Goal: Task Accomplishment & Management: Complete application form

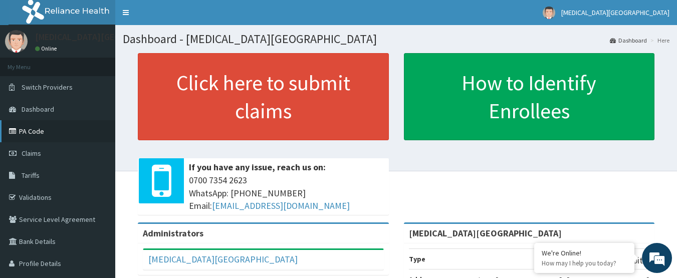
click at [33, 133] on link "PA Code" at bounding box center [57, 131] width 115 height 22
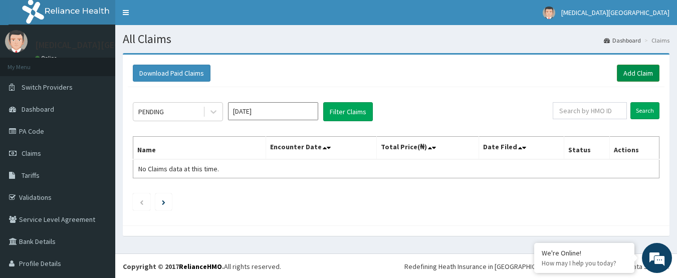
click at [646, 76] on link "Add Claim" at bounding box center [638, 73] width 43 height 17
click at [632, 74] on link "Add Claim" at bounding box center [638, 73] width 43 height 17
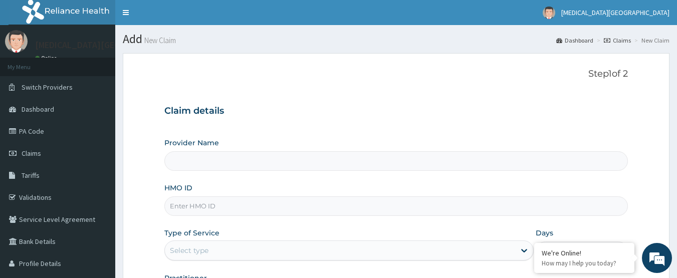
click at [242, 211] on input "HMO ID" at bounding box center [396, 206] width 464 height 20
type input "[MEDICAL_DATA][GEOGRAPHIC_DATA]"
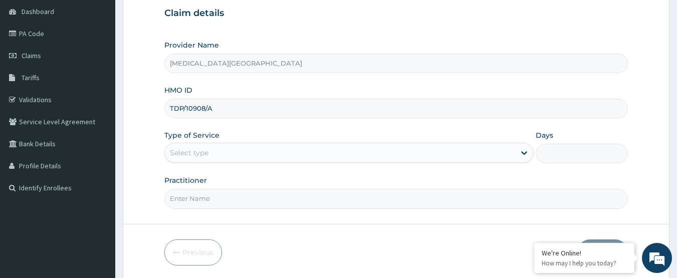
scroll to position [100, 0]
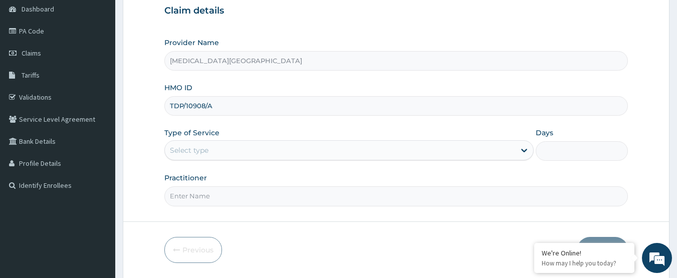
type input "TDP/10908/A"
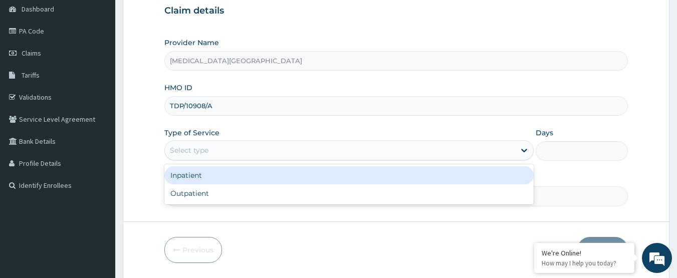
click at [220, 149] on div "Select type" at bounding box center [340, 150] width 350 height 16
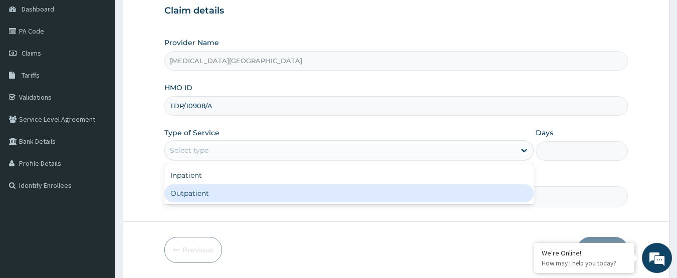
click at [211, 194] on div "Outpatient" at bounding box center [348, 193] width 369 height 18
type input "1"
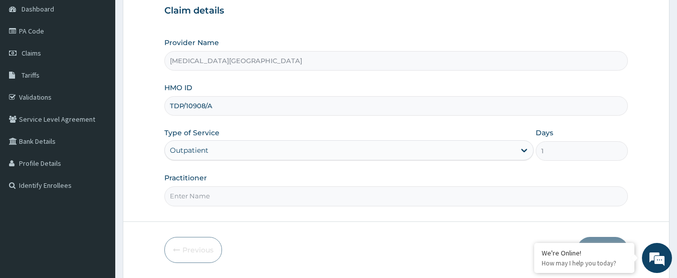
click at [221, 197] on input "Practitioner" at bounding box center [396, 196] width 464 height 20
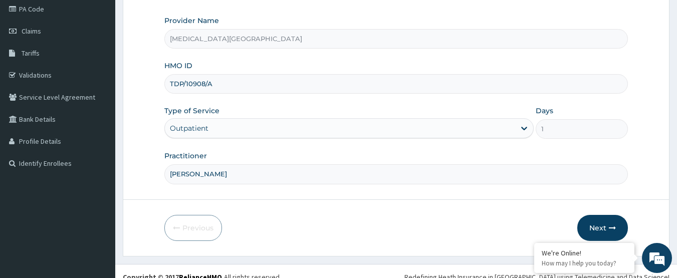
scroll to position [134, 0]
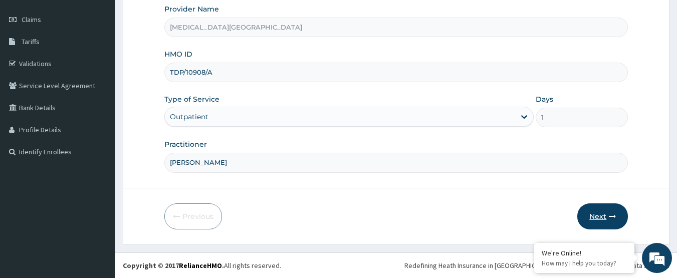
type input "DR. LEWIS"
click at [592, 216] on button "Next" at bounding box center [602, 216] width 51 height 26
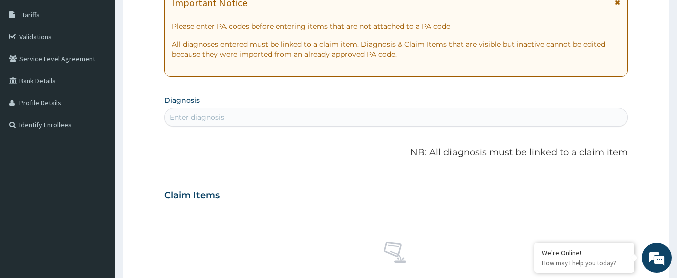
scroll to position [184, 0]
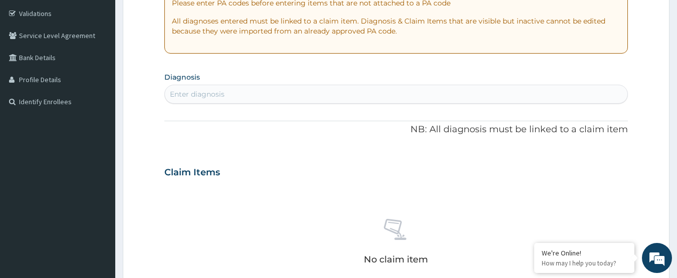
drag, startPoint x: 378, startPoint y: 149, endPoint x: 299, endPoint y: -83, distance: 244.6
click at [299, 0] on html "R EL Toggle navigation Tobi Medical Centre Tobi Medical Centre - tobimedicalcen…" at bounding box center [338, 175] width 677 height 719
type input "M"
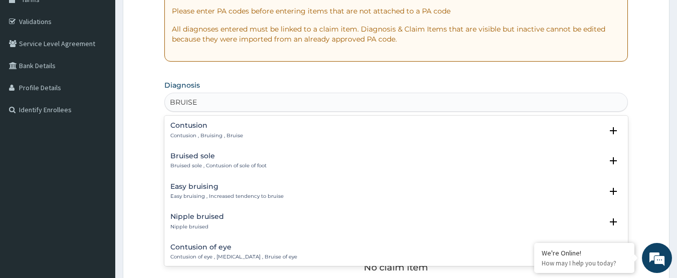
scroll to position [84, 0]
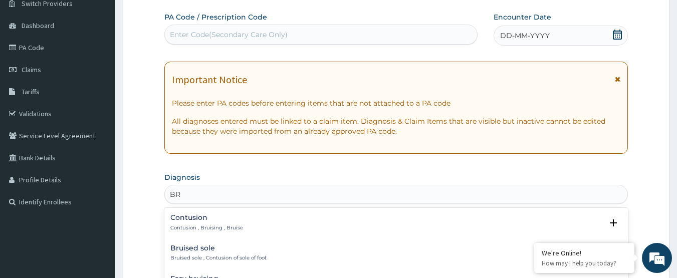
type input "B"
type input "M"
type input "ACCIDENTAL"
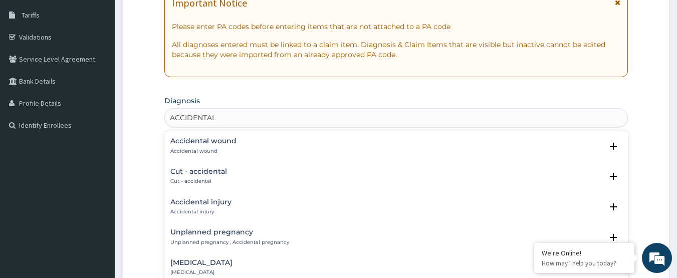
scroll to position [184, 0]
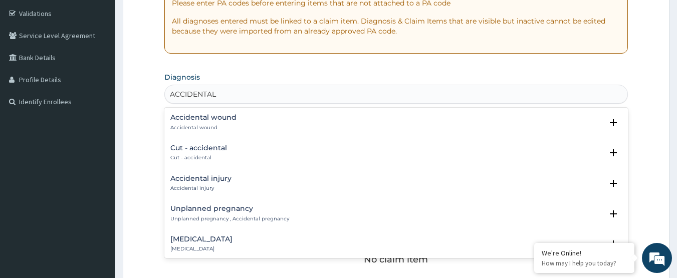
click at [222, 180] on h4 "Accidental injury" at bounding box center [200, 179] width 61 height 8
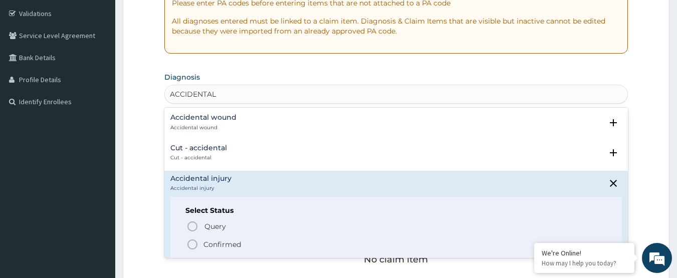
click at [215, 246] on p "Confirmed" at bounding box center [222, 244] width 38 height 10
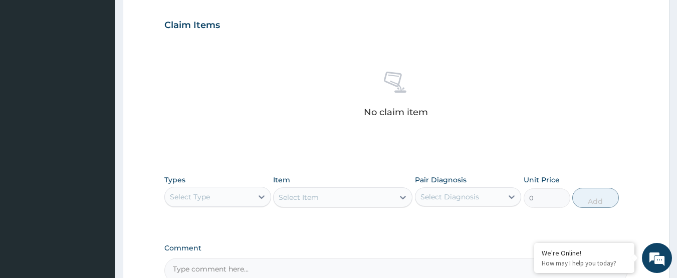
scroll to position [384, 0]
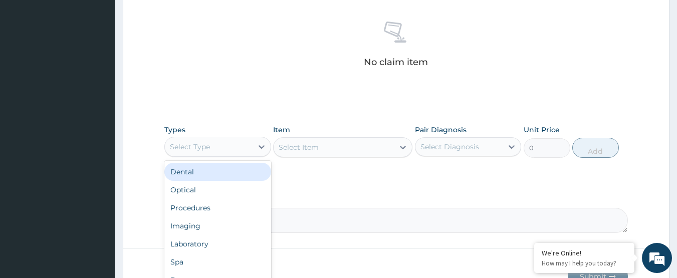
click at [232, 137] on div "Select Type" at bounding box center [217, 147] width 107 height 20
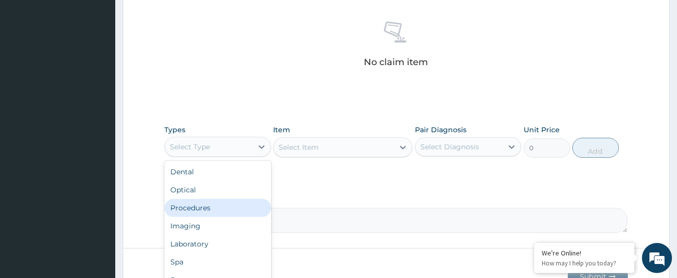
click at [196, 208] on div "Procedures" at bounding box center [217, 208] width 107 height 18
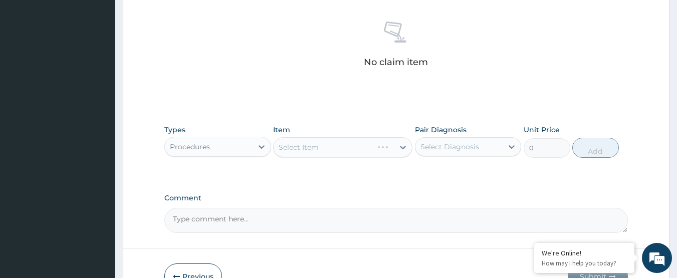
click at [343, 149] on div "Select Item" at bounding box center [342, 147] width 139 height 20
click at [343, 145] on div "Select Item" at bounding box center [334, 147] width 120 height 16
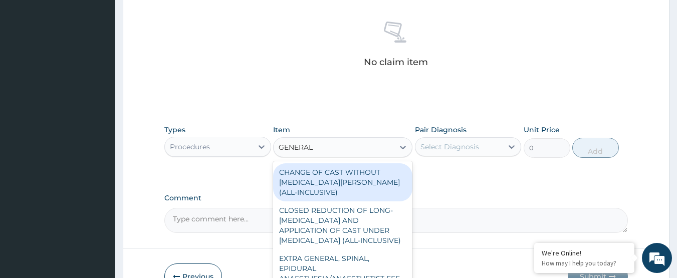
type input "GENERAL P"
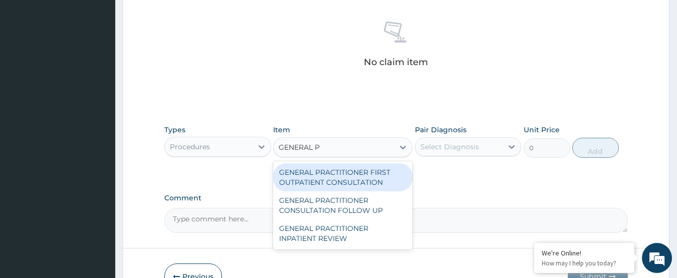
click at [346, 170] on div "GENERAL PRACTITIONER FIRST OUTPATIENT CONSULTATION" at bounding box center [342, 177] width 139 height 28
type input "3750"
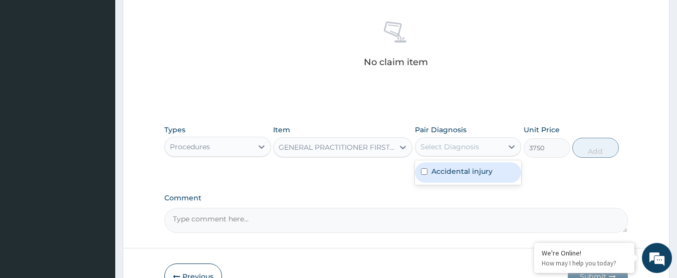
click at [459, 145] on div "Select Diagnosis" at bounding box center [449, 147] width 59 height 10
click at [443, 170] on label "Accidental injury" at bounding box center [461, 171] width 61 height 10
checkbox input "true"
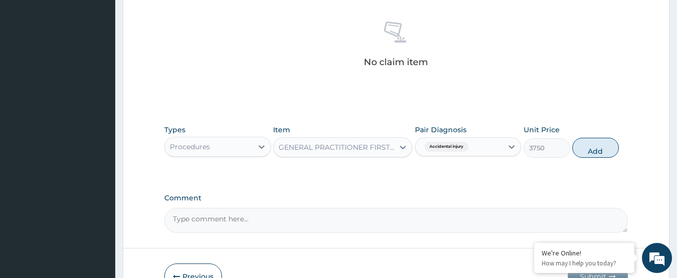
drag, startPoint x: 596, startPoint y: 148, endPoint x: 234, endPoint y: 146, distance: 361.2
click at [234, 146] on div "Types Procedures Item GENERAL PRACTITIONER FIRST OUTPATIENT CONSULTATION Pair D…" at bounding box center [396, 141] width 464 height 43
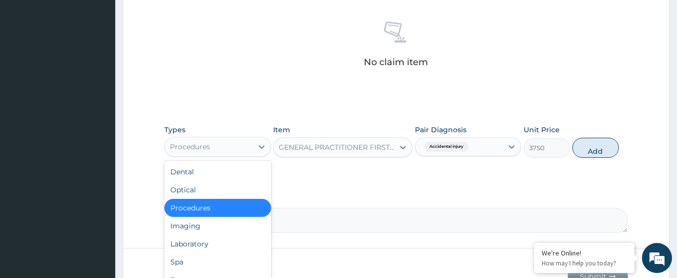
click at [234, 146] on div "Procedures" at bounding box center [209, 147] width 88 height 16
click at [601, 154] on button "Add" at bounding box center [595, 148] width 47 height 20
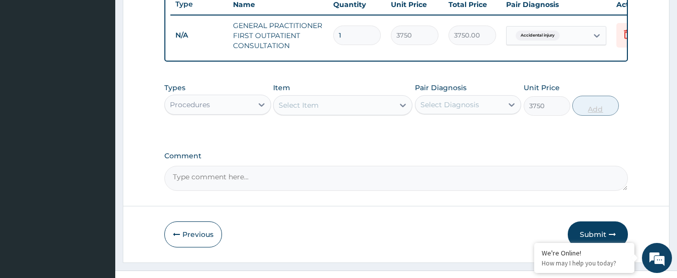
type input "0"
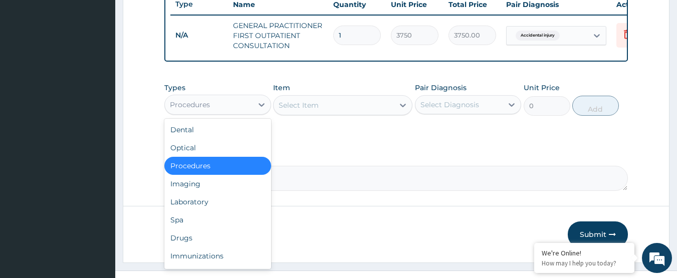
click at [239, 113] on div "Procedures" at bounding box center [209, 105] width 88 height 16
click at [215, 240] on div "Drugs" at bounding box center [217, 238] width 107 height 18
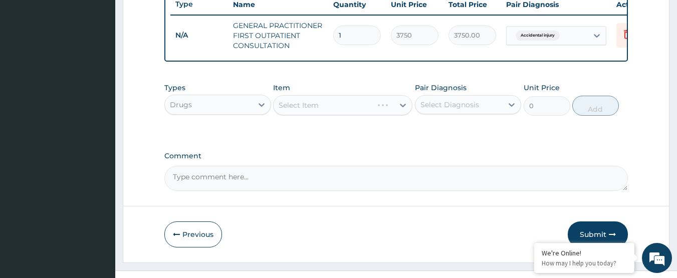
click at [338, 111] on div "Select Item" at bounding box center [342, 105] width 139 height 20
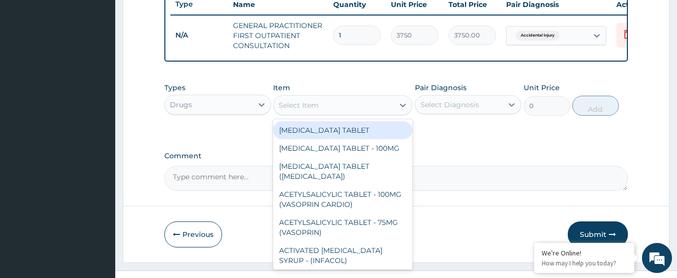
click at [338, 111] on div "Select Item" at bounding box center [334, 105] width 120 height 16
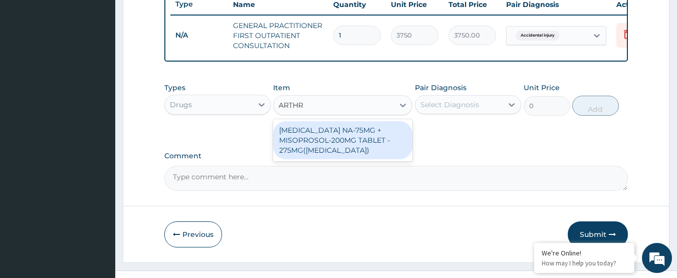
type input "ARTHRO"
click at [345, 148] on div "DICLOFENAC NA-75MG + MISOPROSOL-200MG TABLET - 275MG(ARTHROTEC)" at bounding box center [342, 140] width 139 height 38
type input "280"
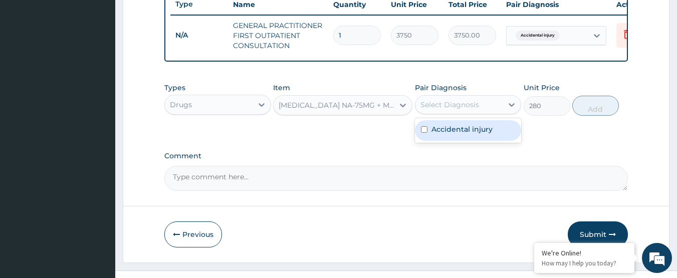
click at [448, 110] on div "Select Diagnosis" at bounding box center [449, 105] width 59 height 10
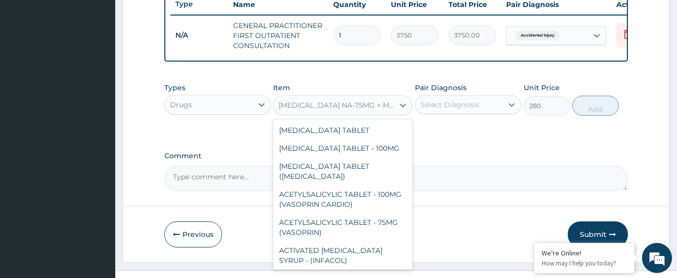
click at [357, 110] on div "DICLOFENAC NA-75MG + MISOPROSOL-200MG TABLET - 275MG(ARTHROTEC)" at bounding box center [337, 105] width 116 height 10
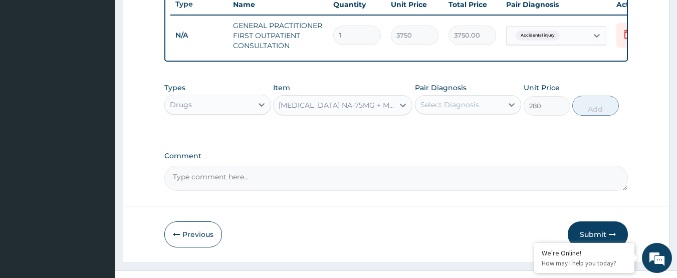
click at [302, 110] on div "DICLOFENAC NA-75MG + MISOPROSOL-200MG TABLET - 275MG(ARTHROTEC)" at bounding box center [337, 105] width 116 height 10
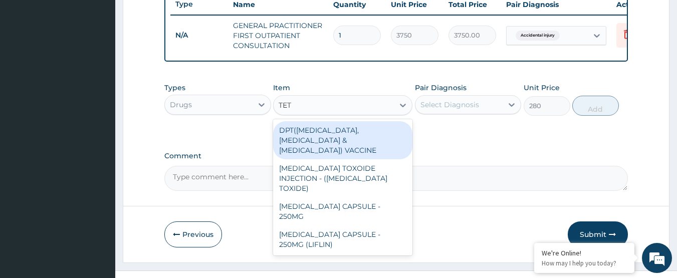
scroll to position [0, 0]
type input "TETA"
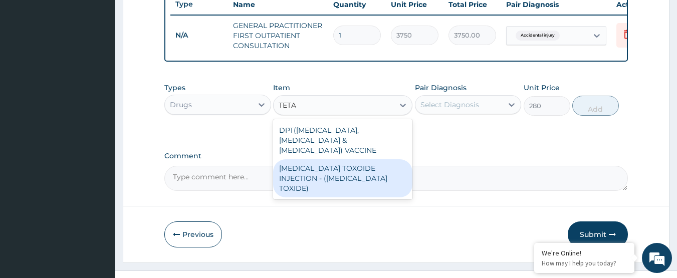
click at [335, 170] on div "TETANUS TOXOIDE INJECTION - (TETANUS TOXIDE)" at bounding box center [342, 178] width 139 height 38
type input "840"
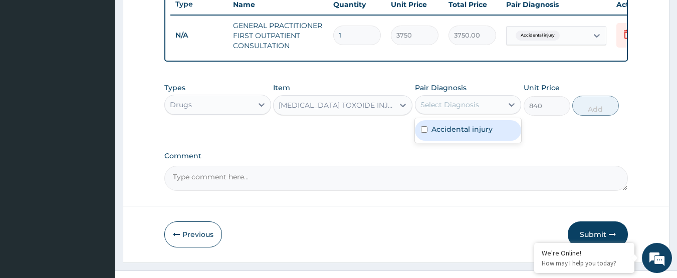
click at [452, 106] on div "Select Diagnosis" at bounding box center [459, 105] width 88 height 16
click at [439, 141] on div "Accidental injury" at bounding box center [468, 130] width 107 height 21
checkbox input "true"
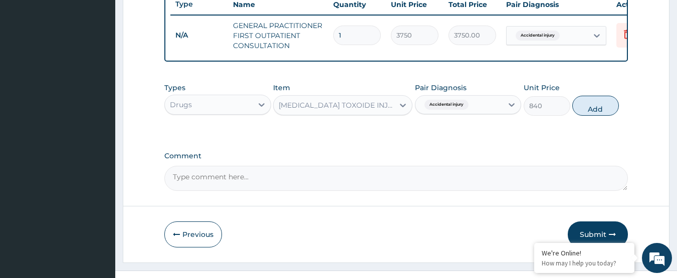
drag, startPoint x: 593, startPoint y: 109, endPoint x: 341, endPoint y: 114, distance: 251.6
click at [341, 114] on div "Types Drugs Item TETANUS TOXOIDE INJECTION - (TETANUS TOXIDE) Pair Diagnosis Ac…" at bounding box center [396, 99] width 464 height 43
click at [595, 111] on button "Add" at bounding box center [595, 106] width 47 height 20
type input "0"
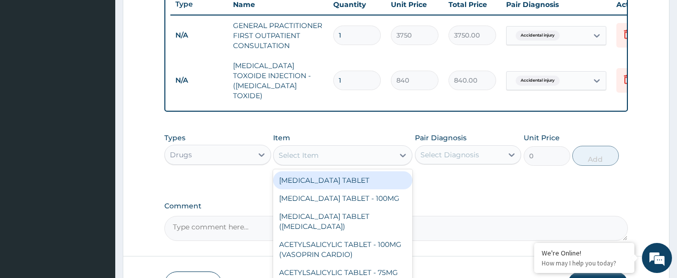
click at [314, 158] on div "Select Item" at bounding box center [334, 155] width 120 height 16
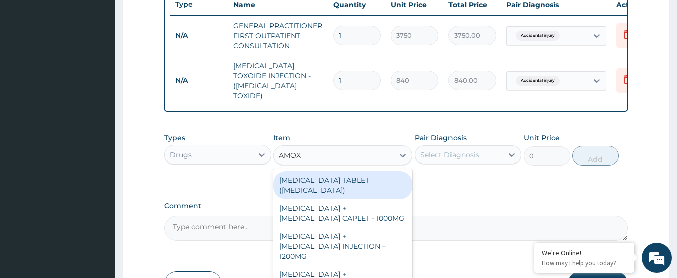
type input "AMOXI"
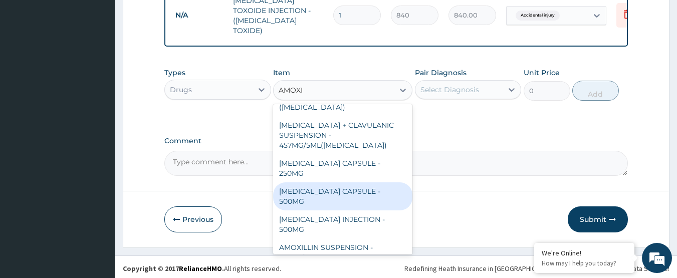
scroll to position [450, 0]
click at [379, 182] on div "AMOXICILLIN CAPSULE - 500MG" at bounding box center [342, 196] width 139 height 28
type input "112"
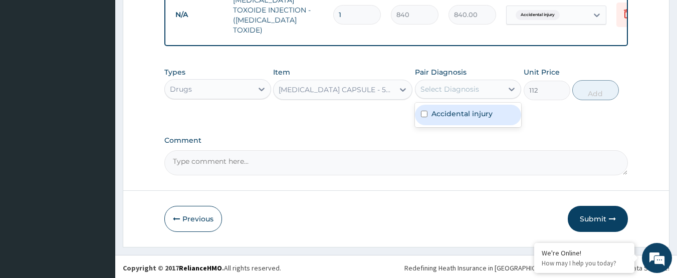
click at [450, 84] on div "Select Diagnosis" at bounding box center [449, 89] width 59 height 10
click at [449, 110] on label "Accidental injury" at bounding box center [461, 114] width 61 height 10
checkbox input "true"
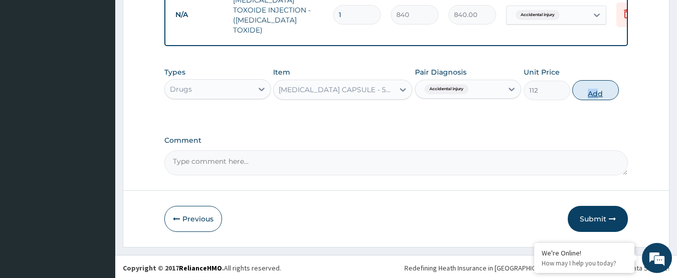
drag, startPoint x: 596, startPoint y: 75, endPoint x: 587, endPoint y: 85, distance: 13.5
click at [587, 85] on div "Types Drugs Item AMOXICILLIN CAPSULE - 500MG Pair Diagnosis Accidental injury U…" at bounding box center [396, 83] width 464 height 43
click at [587, 85] on button "Add" at bounding box center [595, 90] width 47 height 20
type input "0"
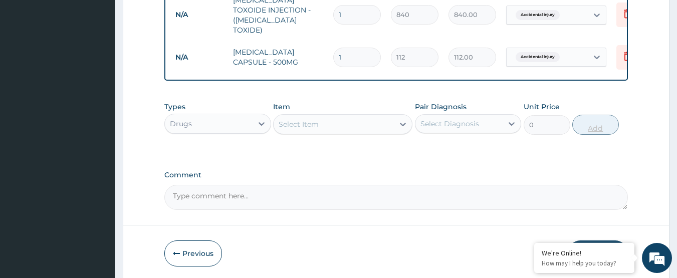
type input "10"
type input "1120.00"
type input "10"
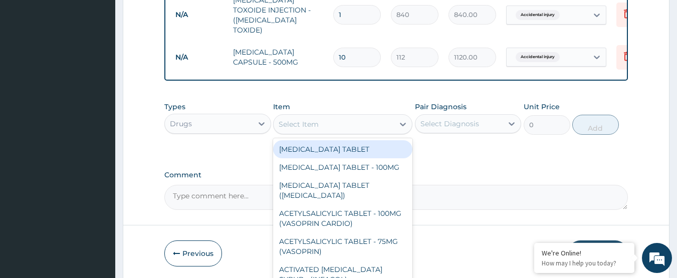
click at [373, 117] on div "Select Item" at bounding box center [334, 124] width 120 height 16
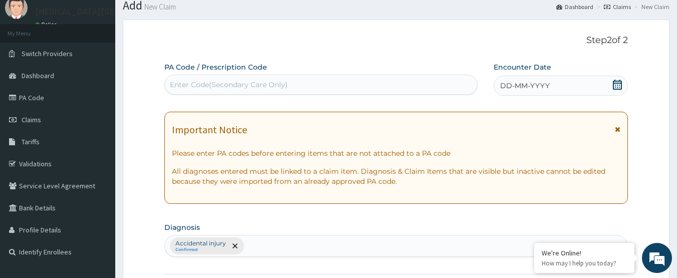
scroll to position [0, 0]
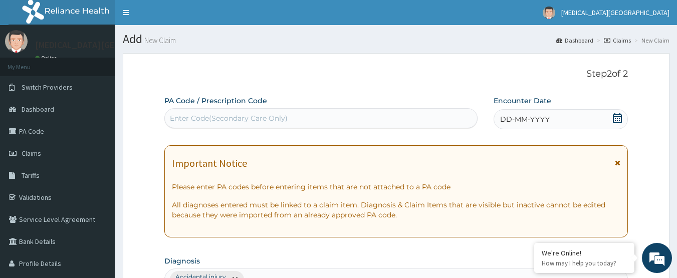
click at [343, 118] on div "Enter Code(Secondary Care Only)" at bounding box center [321, 118] width 313 height 16
drag, startPoint x: 343, startPoint y: 118, endPoint x: 325, endPoint y: 118, distance: 18.5
click at [325, 118] on div "Enter Code(Secondary Care Only)" at bounding box center [321, 118] width 313 height 16
paste input "PA/D2A0F5"
type input "PA/D2A0F5"
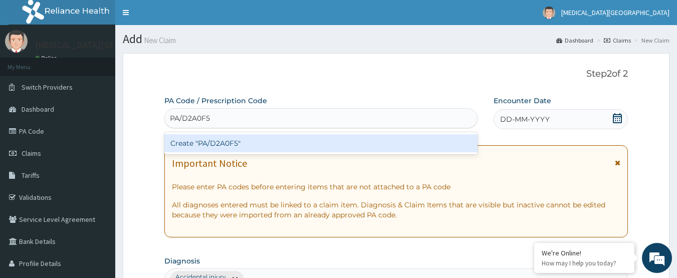
click at [312, 137] on div "Create "PA/D2A0F5"" at bounding box center [321, 143] width 314 height 18
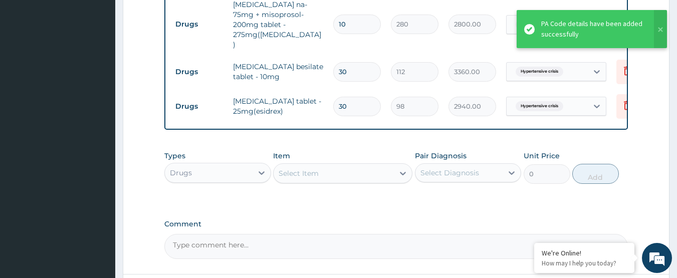
scroll to position [594, 0]
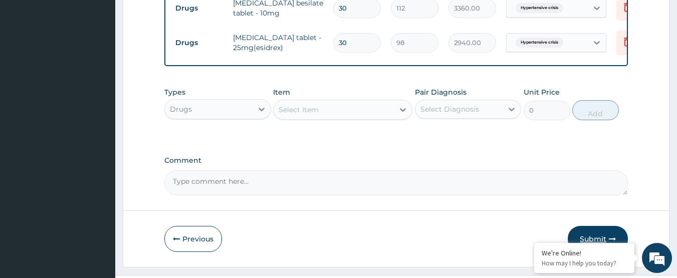
click at [586, 226] on button "Submit" at bounding box center [598, 239] width 60 height 26
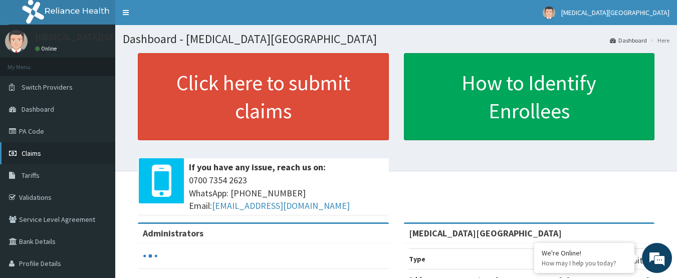
click at [40, 154] on span "Claims" at bounding box center [32, 153] width 20 height 9
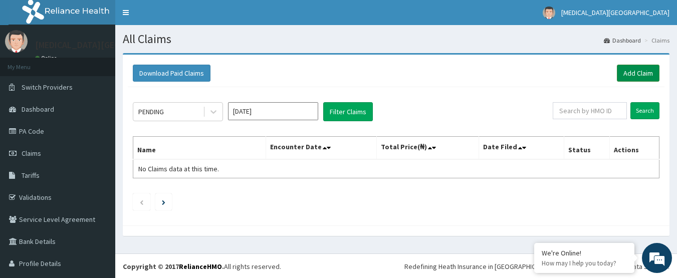
click at [629, 76] on link "Add Claim" at bounding box center [638, 73] width 43 height 17
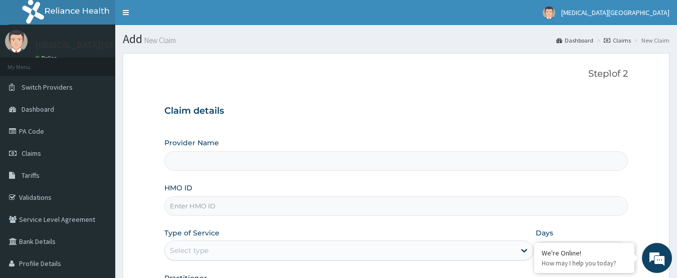
type input "[MEDICAL_DATA][GEOGRAPHIC_DATA]"
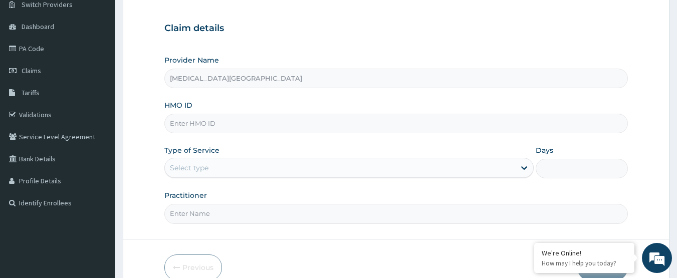
scroll to position [100, 0]
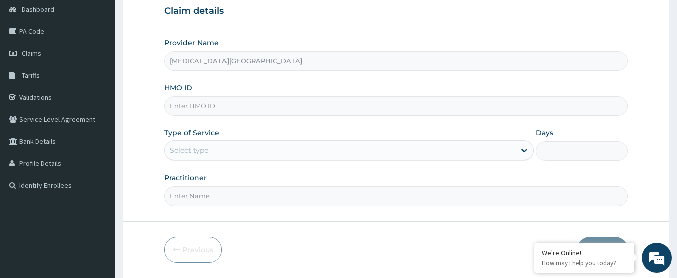
click at [473, 105] on input "HMO ID" at bounding box center [396, 106] width 464 height 20
click at [404, 114] on input "HMO ID" at bounding box center [396, 106] width 464 height 20
type input "EFM/10015/A"
click at [358, 152] on div "Select type" at bounding box center [340, 150] width 350 height 16
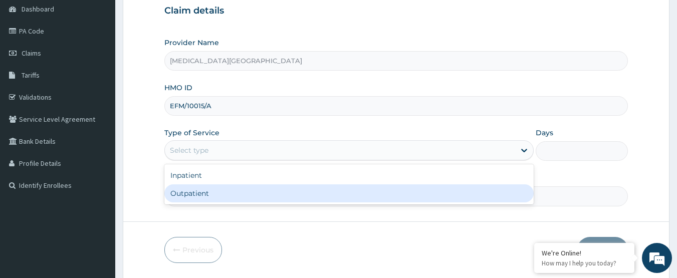
click at [328, 195] on div "Outpatient" at bounding box center [348, 193] width 369 height 18
type input "1"
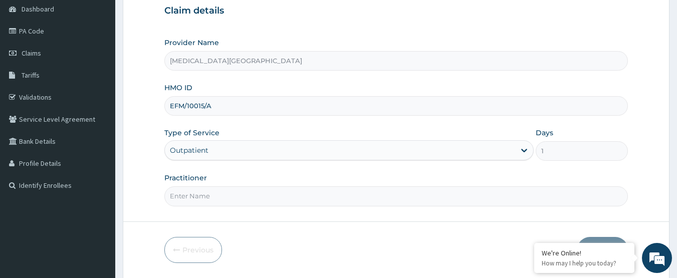
click at [328, 195] on input "Practitioner" at bounding box center [396, 196] width 464 height 20
type input "DR.LEWIS"
click at [600, 238] on button "Next" at bounding box center [602, 250] width 51 height 26
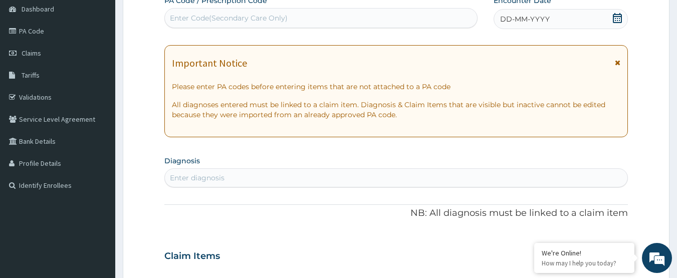
click at [624, 19] on div "DD-MM-YYYY" at bounding box center [561, 19] width 134 height 20
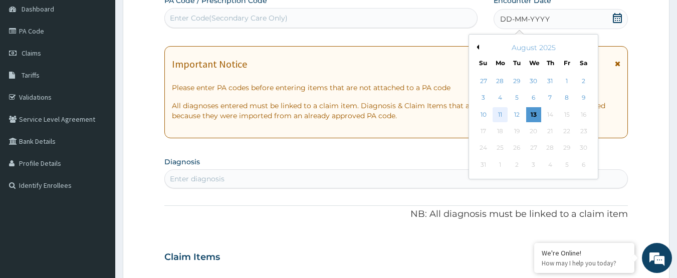
click at [500, 115] on div "11" at bounding box center [500, 114] width 15 height 15
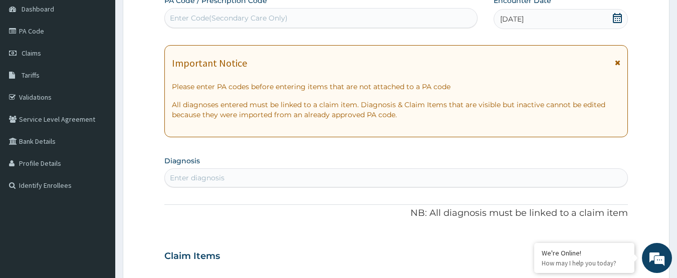
click at [398, 174] on div "Enter diagnosis" at bounding box center [396, 178] width 463 height 16
type input "MALARIA"
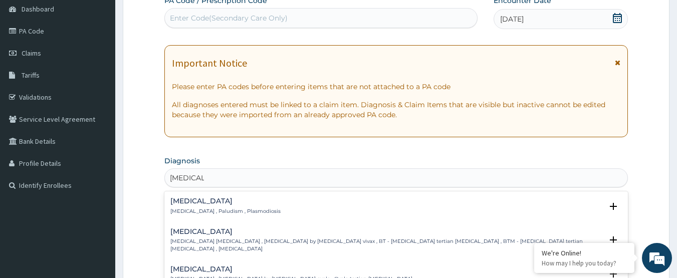
click at [252, 211] on p "[MEDICAL_DATA] , Paludism , Plasmodiosis" at bounding box center [225, 211] width 110 height 7
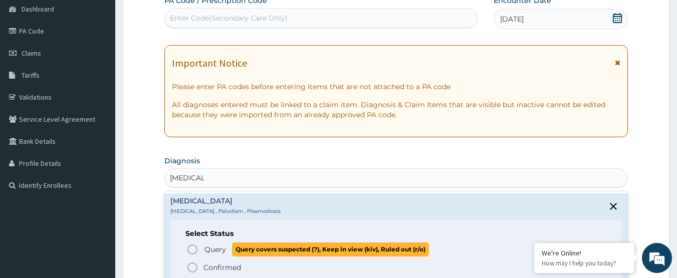
click at [207, 246] on span "Query" at bounding box center [215, 250] width 22 height 10
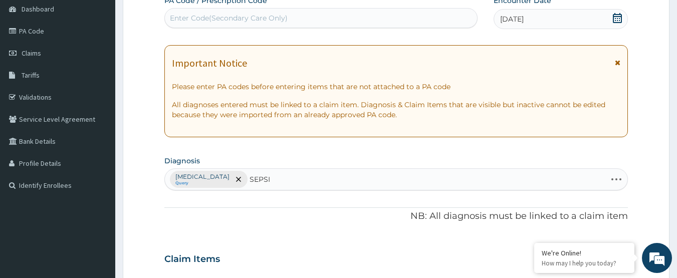
type input "[MEDICAL_DATA]"
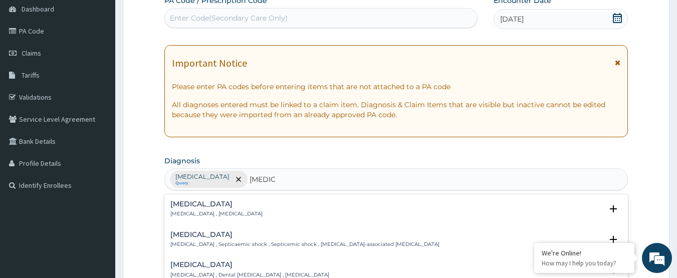
click at [183, 210] on p "[MEDICAL_DATA] , [MEDICAL_DATA]" at bounding box center [216, 213] width 92 height 7
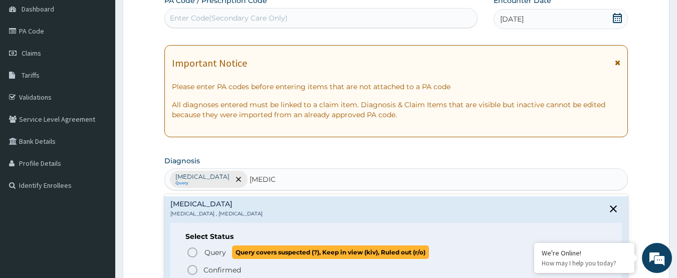
click at [190, 252] on icon "status option query" at bounding box center [192, 253] width 12 height 12
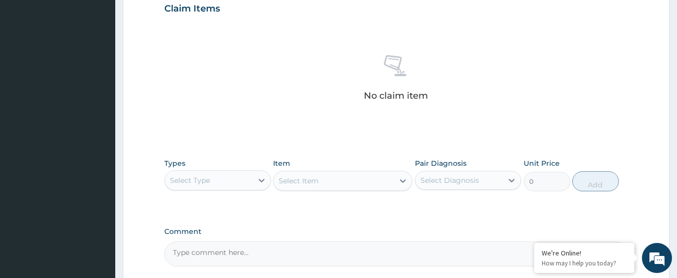
scroll to position [401, 0]
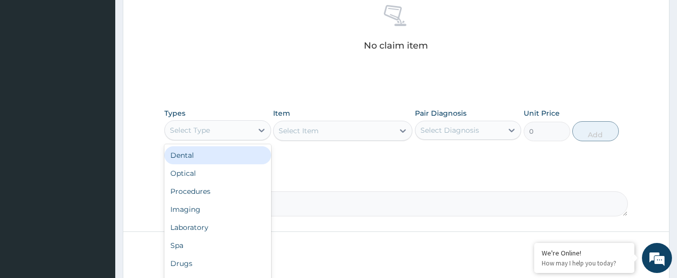
click at [229, 139] on div "Select Type" at bounding box center [217, 130] width 107 height 20
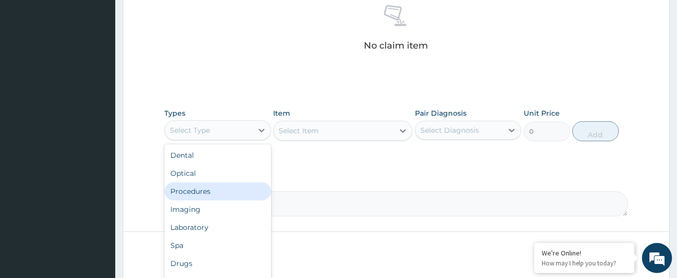
click at [212, 188] on div "Procedures" at bounding box center [217, 191] width 107 height 18
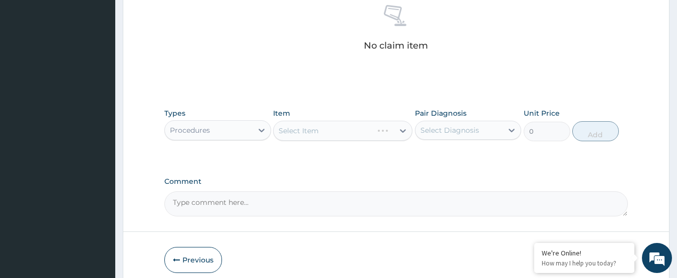
click at [339, 132] on div "Select Item" at bounding box center [342, 131] width 139 height 20
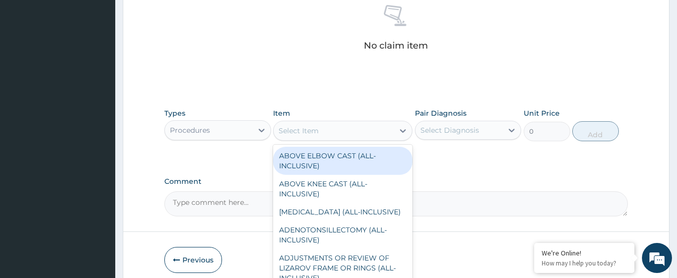
click at [339, 132] on div "Select Item" at bounding box center [334, 131] width 120 height 16
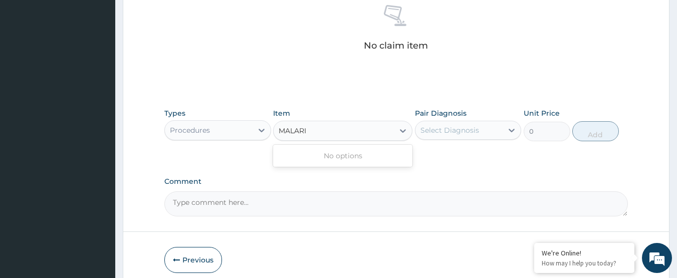
type input "[MEDICAL_DATA]"
click at [339, 132] on div "Select Item" at bounding box center [334, 131] width 120 height 16
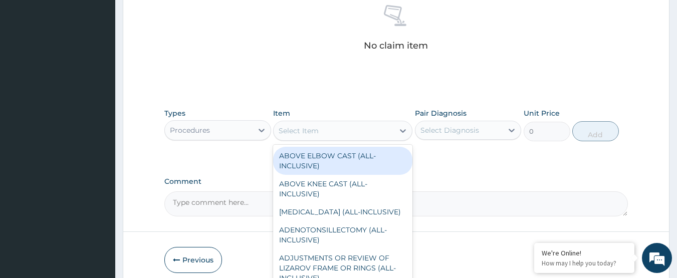
click at [339, 132] on div "Select Item" at bounding box center [334, 131] width 120 height 16
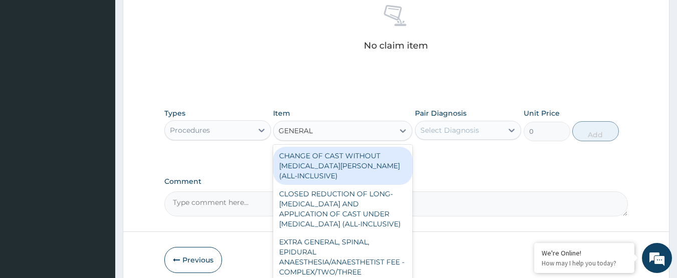
type input "GENERAL P"
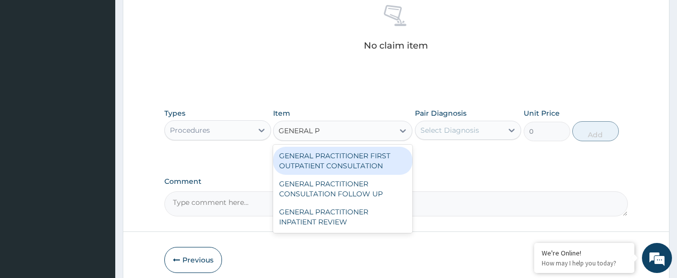
click at [347, 173] on div "GENERAL PRACTITIONER FIRST OUTPATIENT CONSULTATION" at bounding box center [342, 161] width 139 height 28
type input "3750"
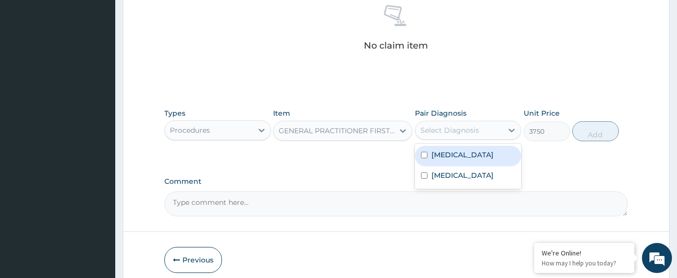
click at [495, 121] on div "Select Diagnosis" at bounding box center [468, 130] width 107 height 19
drag, startPoint x: 480, startPoint y: 160, endPoint x: 472, endPoint y: 175, distance: 17.0
click at [472, 175] on div "Malaria Sepsis" at bounding box center [468, 166] width 107 height 45
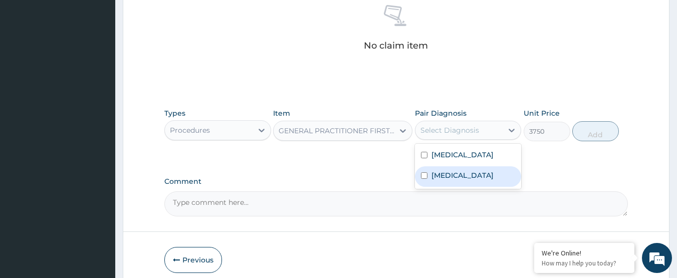
click at [472, 175] on div "Sepsis" at bounding box center [468, 176] width 107 height 21
checkbox input "true"
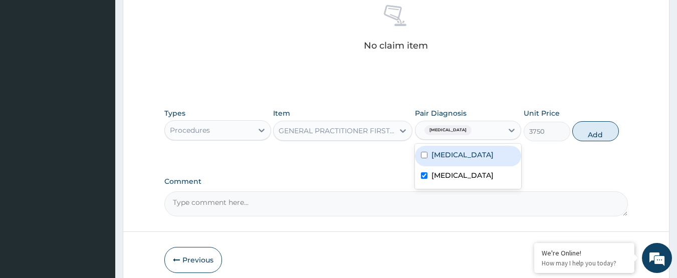
click at [446, 150] on label "Malaria" at bounding box center [462, 155] width 62 height 10
checkbox input "true"
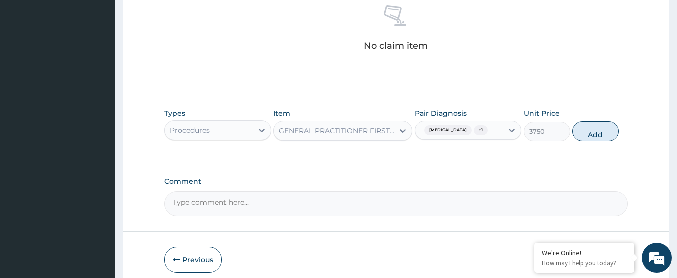
click at [606, 128] on button "Add" at bounding box center [595, 131] width 47 height 20
type input "0"
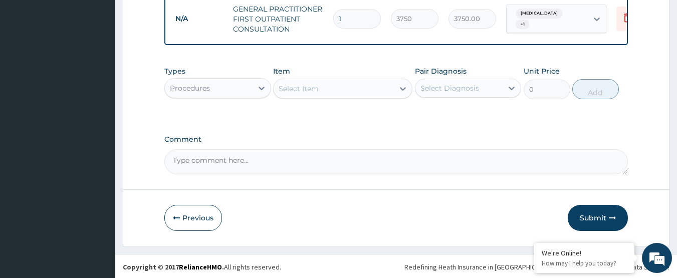
click at [247, 96] on div "Procedures" at bounding box center [209, 88] width 88 height 16
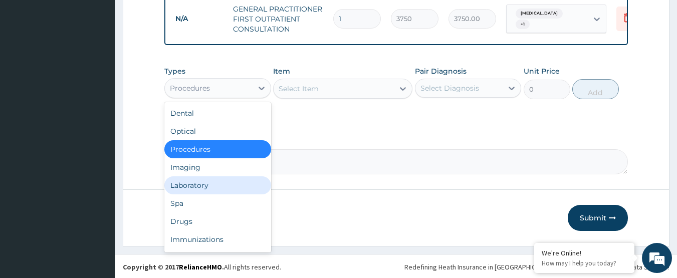
click at [227, 194] on div "Laboratory" at bounding box center [217, 185] width 107 height 18
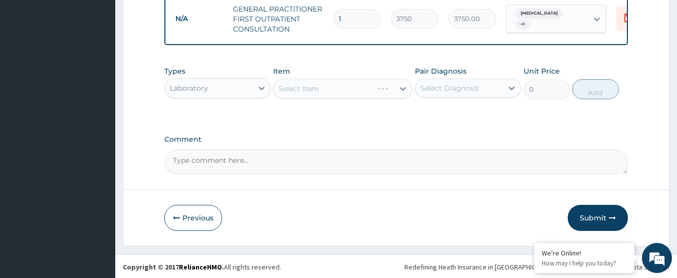
click at [319, 89] on div "Select Item" at bounding box center [342, 89] width 139 height 20
click at [319, 97] on div "Select Item" at bounding box center [334, 89] width 120 height 16
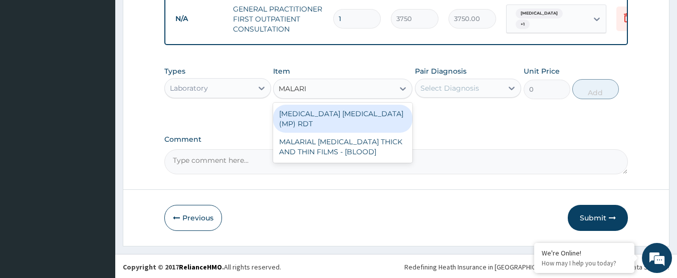
type input "MALARIA"
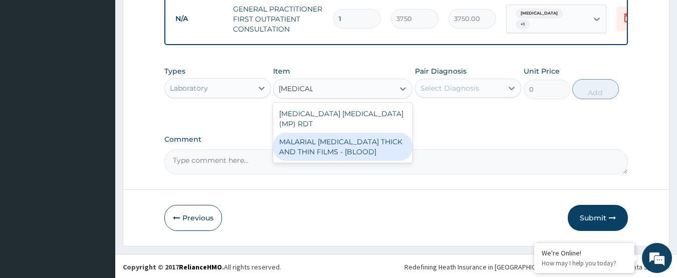
click at [328, 139] on div "MALARIAL PARASITE THICK AND THIN FILMS - [BLOOD]" at bounding box center [342, 147] width 139 height 28
type input "2187.5"
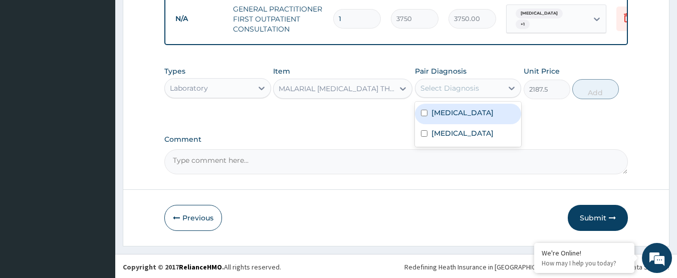
click at [429, 93] on div "Select Diagnosis" at bounding box center [449, 88] width 59 height 10
click at [436, 116] on label "Malaria" at bounding box center [462, 113] width 62 height 10
checkbox input "true"
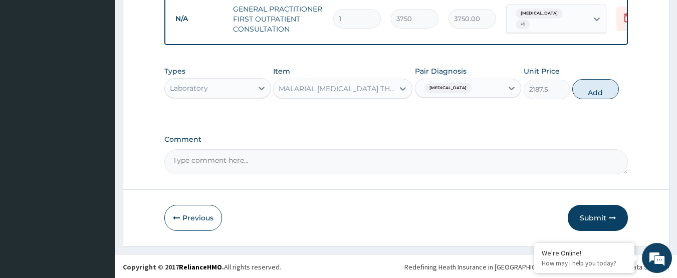
drag, startPoint x: 598, startPoint y: 101, endPoint x: 355, endPoint y: 97, distance: 243.0
click at [355, 97] on div "Types Laboratory Item MALARIAL PARASITE THICK AND THIN FILMS - [BLOOD] Pair Dia…" at bounding box center [396, 82] width 464 height 43
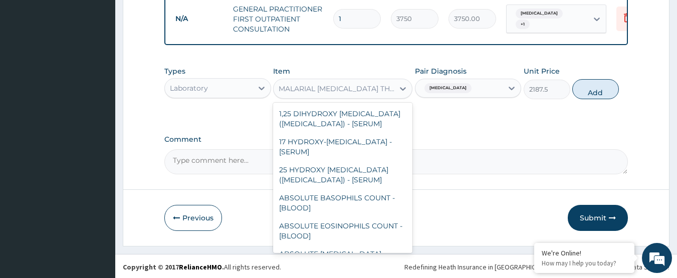
scroll to position [4236, 0]
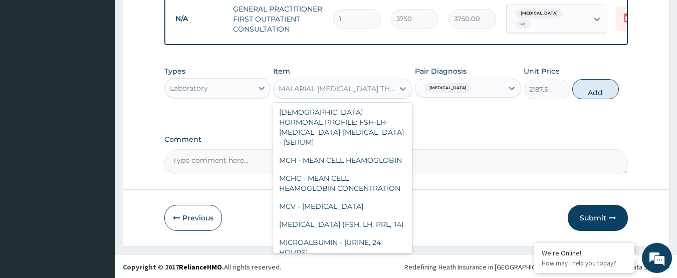
click at [355, 94] on div "MALARIAL PARASITE THICK AND THIN FILMS - [BLOOD]" at bounding box center [337, 89] width 116 height 10
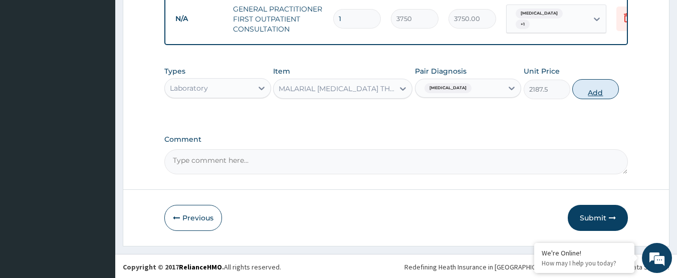
click at [594, 96] on button "Add" at bounding box center [595, 89] width 47 height 20
type input "0"
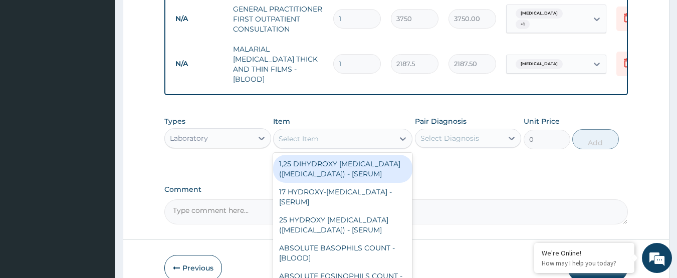
click at [371, 138] on div "Select Item" at bounding box center [334, 139] width 120 height 16
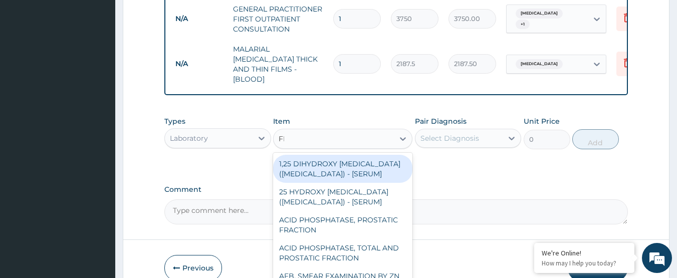
type input "FBC"
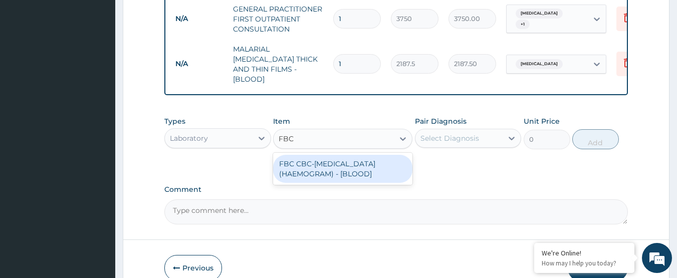
click at [372, 155] on div "FBC CBC-COMPLETE BLOOD COUNT (HAEMOGRAM) - [BLOOD]" at bounding box center [342, 169] width 139 height 28
type input "5000"
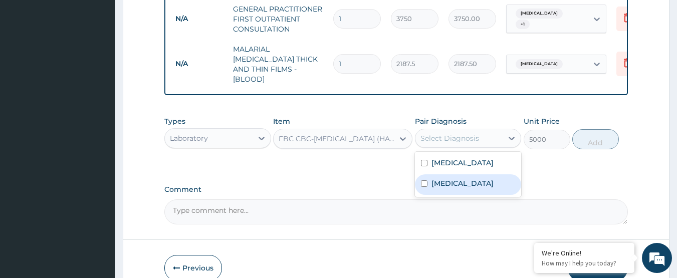
drag, startPoint x: 481, startPoint y: 131, endPoint x: 478, endPoint y: 179, distance: 48.2
click at [478, 148] on div "option Malaria, selected. option Sepsis focused, 2 of 2. 2 results available. U…" at bounding box center [468, 138] width 107 height 19
click at [478, 179] on div "Sepsis" at bounding box center [468, 184] width 107 height 21
checkbox input "true"
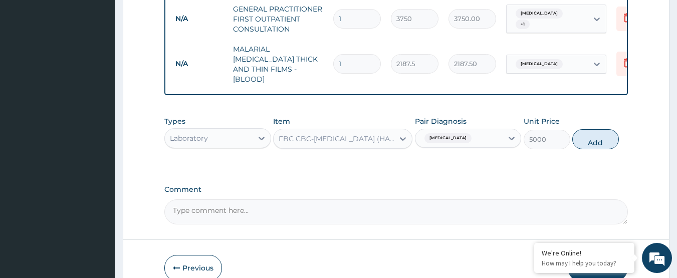
click at [606, 129] on button "Add" at bounding box center [595, 139] width 47 height 20
type input "0"
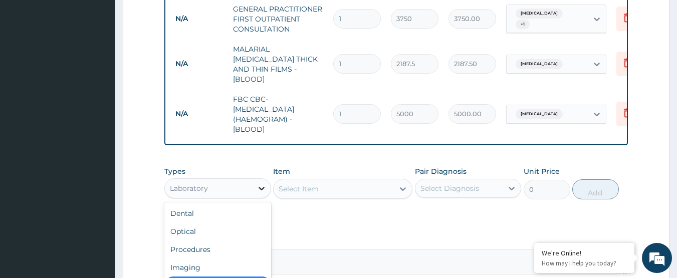
click at [263, 183] on icon at bounding box center [262, 188] width 10 height 10
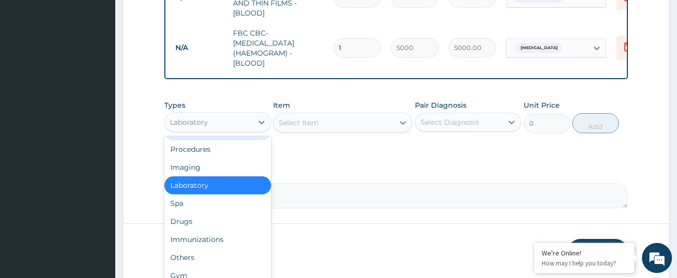
scroll to position [500, 0]
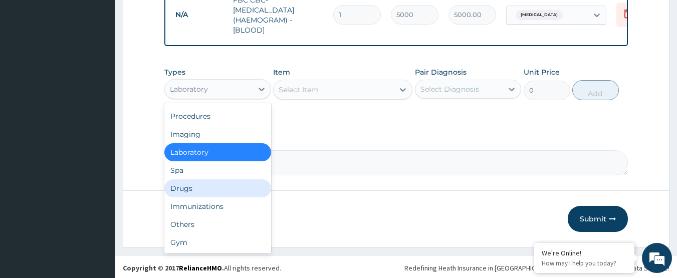
click at [195, 183] on div "Drugs" at bounding box center [217, 188] width 107 height 18
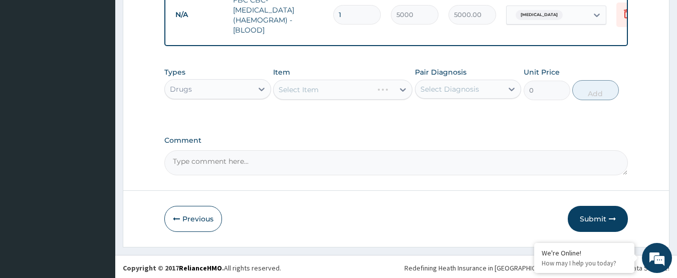
click at [356, 81] on div "Select Item" at bounding box center [342, 90] width 139 height 20
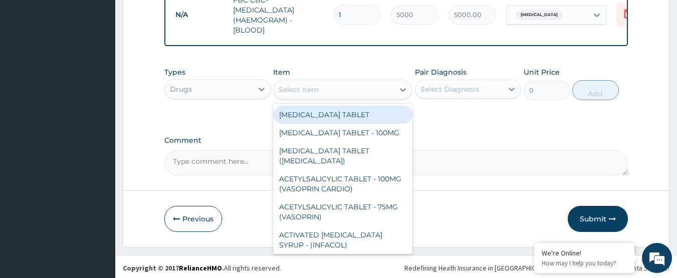
click at [356, 85] on div "Select Item" at bounding box center [334, 90] width 120 height 16
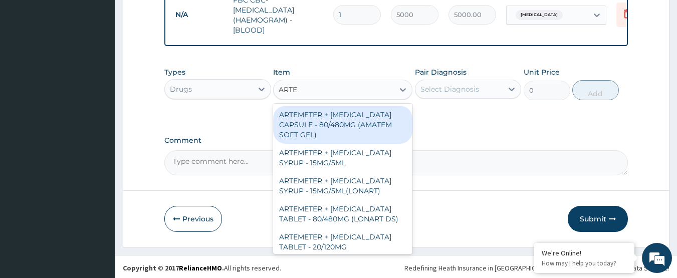
type input "ARTEM"
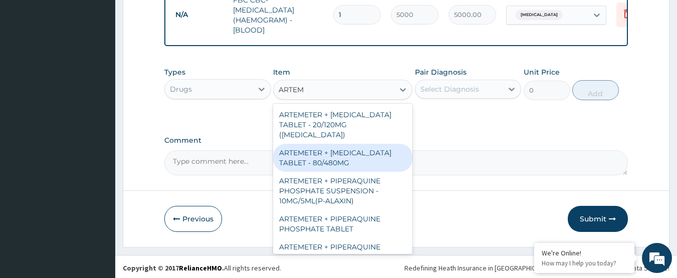
scroll to position [200, 0]
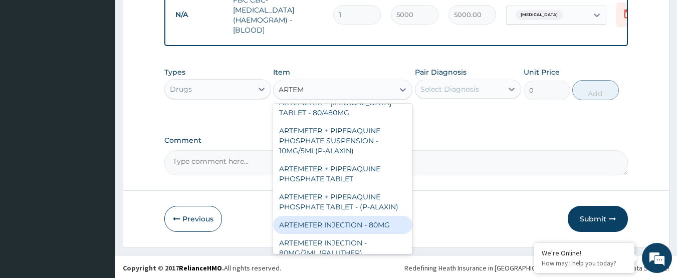
click at [347, 216] on div "ARTEMETER INJECTION - 80MG" at bounding box center [342, 225] width 139 height 18
type input "476"
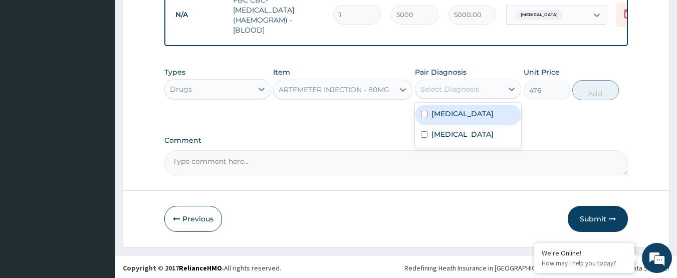
click at [456, 87] on div "Select Diagnosis" at bounding box center [449, 89] width 59 height 10
click at [454, 109] on label "Malaria" at bounding box center [462, 114] width 62 height 10
checkbox input "true"
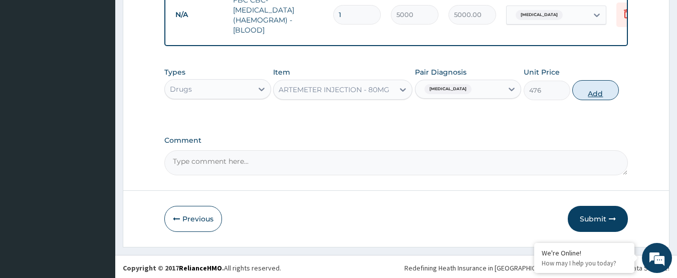
click at [597, 88] on button "Add" at bounding box center [595, 90] width 47 height 20
type input "0"
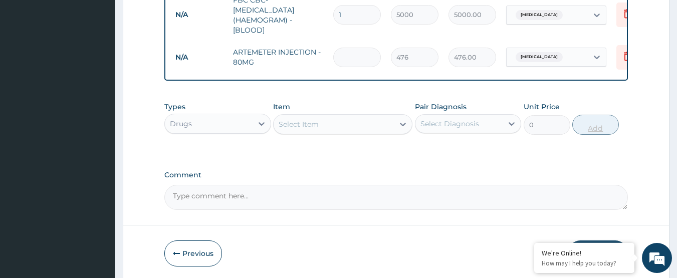
type input "0.00"
type input "2"
type input "952.00"
type input "2"
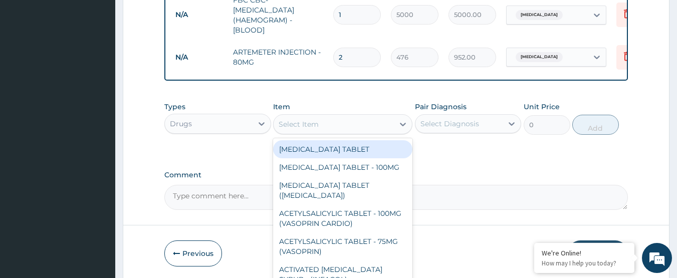
click at [380, 117] on div "Select Item" at bounding box center [334, 124] width 120 height 16
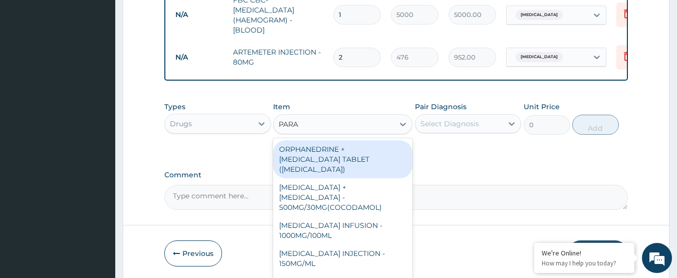
type input "PARAC"
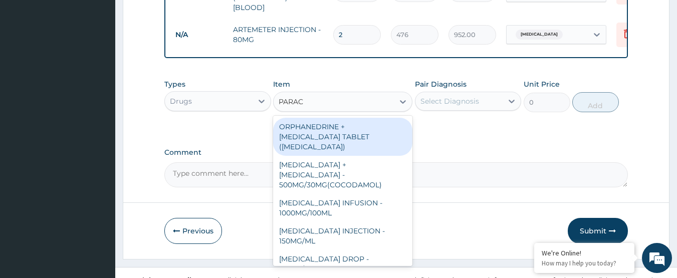
scroll to position [535, 0]
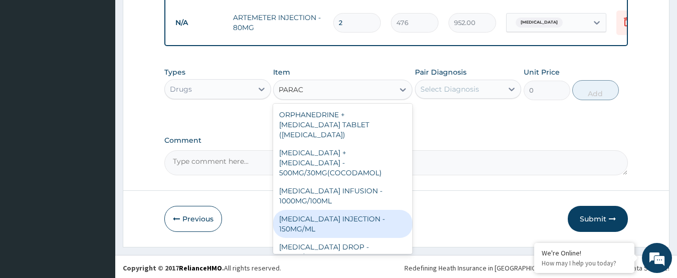
click at [320, 210] on div "PARACETAMOL INJECTION - 150MG/ML" at bounding box center [342, 224] width 139 height 28
type input "560"
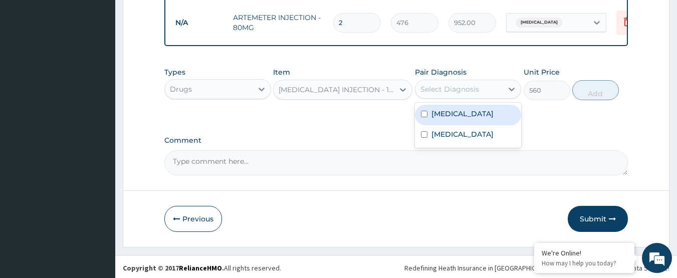
click at [453, 90] on div "Select Diagnosis" at bounding box center [449, 89] width 59 height 10
click at [452, 113] on label "Malaria" at bounding box center [462, 114] width 62 height 10
checkbox input "true"
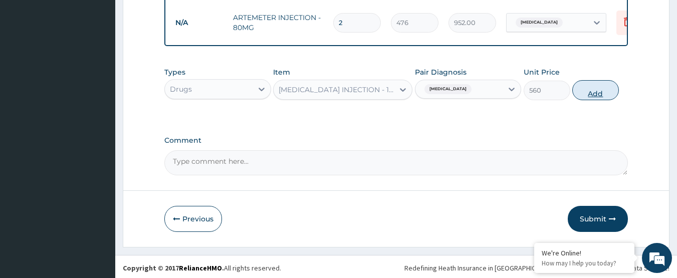
click at [602, 81] on button "Add" at bounding box center [595, 90] width 47 height 20
type input "0"
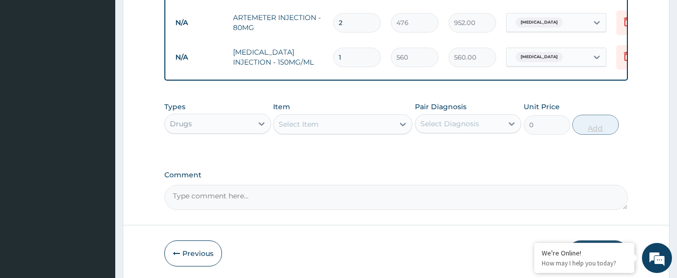
type input "0.00"
type input "4"
type input "2240.00"
type input "4"
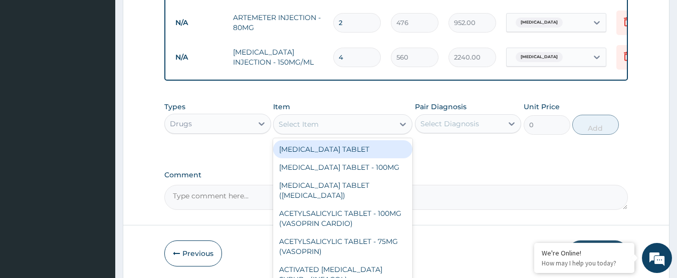
click at [359, 122] on div "Select Item" at bounding box center [334, 124] width 120 height 16
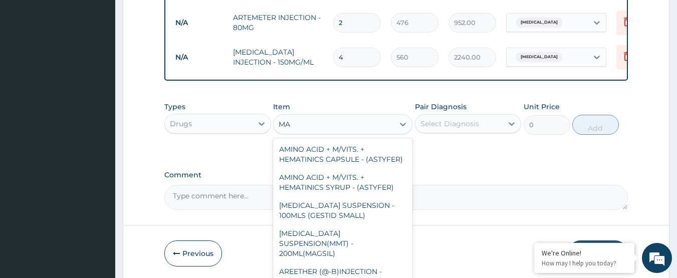
type input "M"
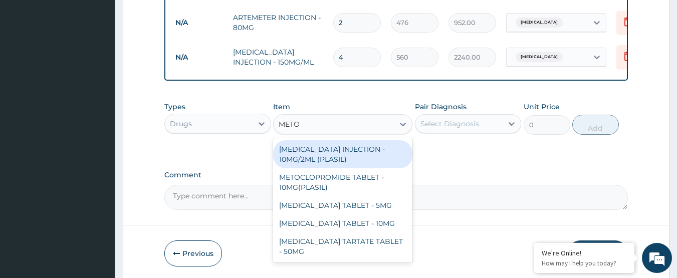
type input "METOC"
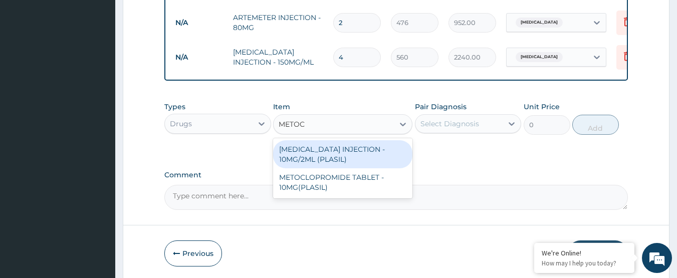
click at [390, 142] on div "METOCLOPRAMIDE INJECTION - 10MG/2ML (PLASIL)" at bounding box center [342, 154] width 139 height 28
type input "274.4"
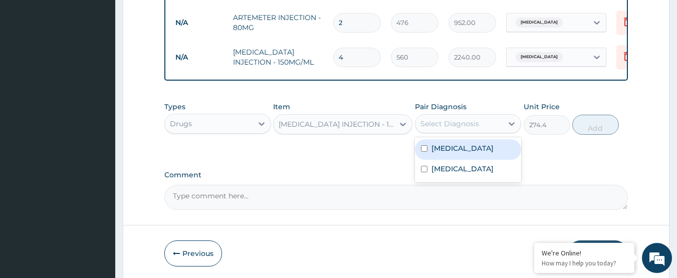
click at [458, 123] on div "Select Diagnosis" at bounding box center [449, 124] width 59 height 10
click at [461, 143] on div "Malaria" at bounding box center [468, 149] width 107 height 21
checkbox input "true"
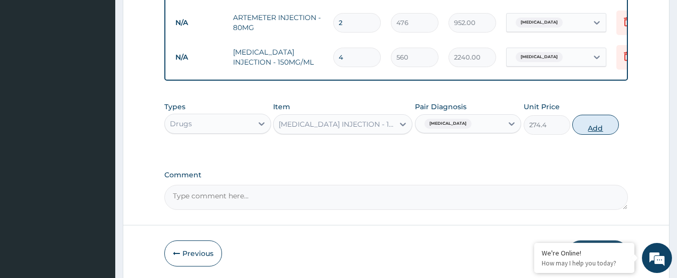
click at [593, 121] on button "Add" at bounding box center [595, 125] width 47 height 20
type input "0"
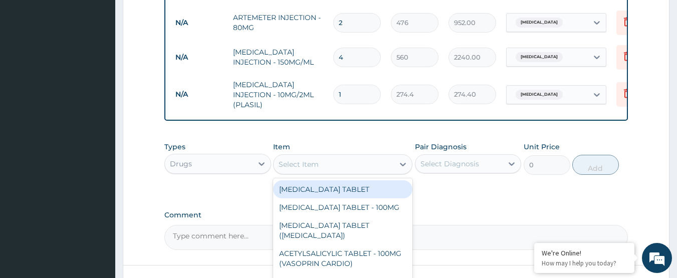
click at [383, 169] on div "Select Item" at bounding box center [334, 164] width 120 height 16
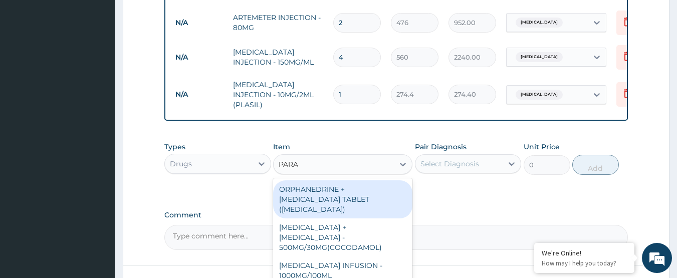
type input "PARAC"
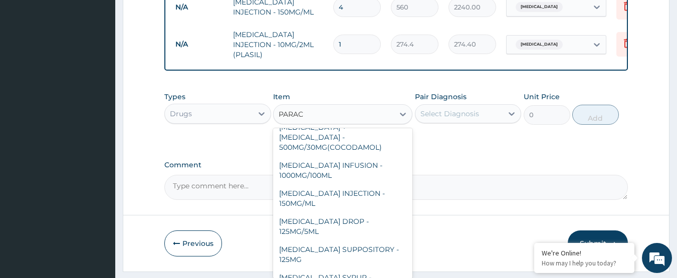
scroll to position [106, 0]
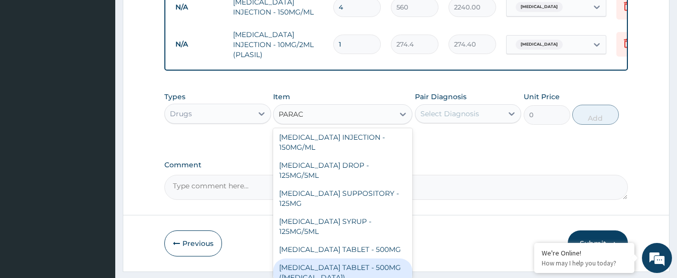
click at [367, 263] on div "PARACETAMOL TABLET - 500MG (PANADOL)" at bounding box center [342, 273] width 139 height 28
type input "42"
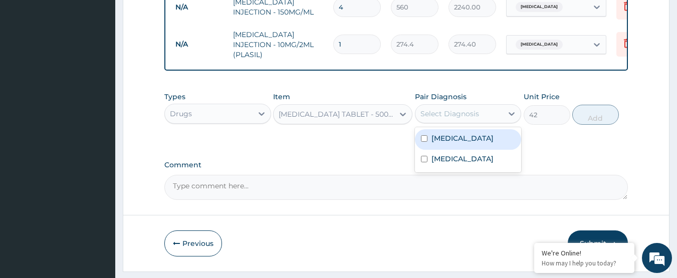
click at [458, 115] on div "Select Diagnosis" at bounding box center [449, 114] width 59 height 10
click at [457, 138] on label "Malaria" at bounding box center [462, 138] width 62 height 10
checkbox input "true"
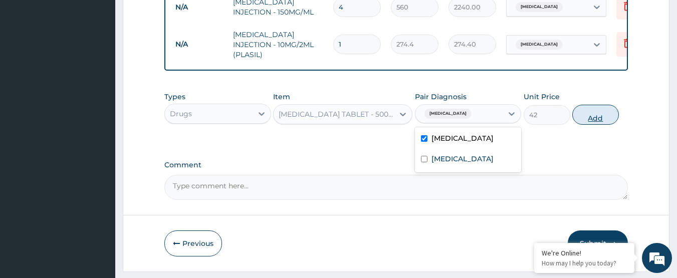
click at [604, 105] on button "Add" at bounding box center [595, 115] width 47 height 20
type input "0"
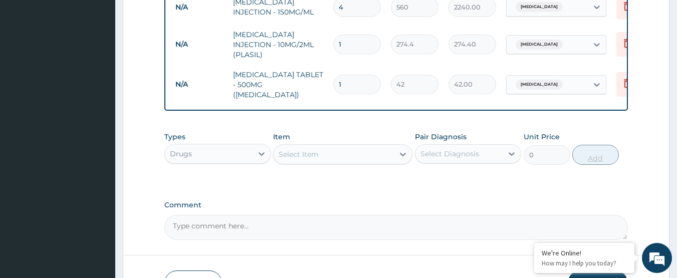
type input "18"
type input "756.00"
type input "18"
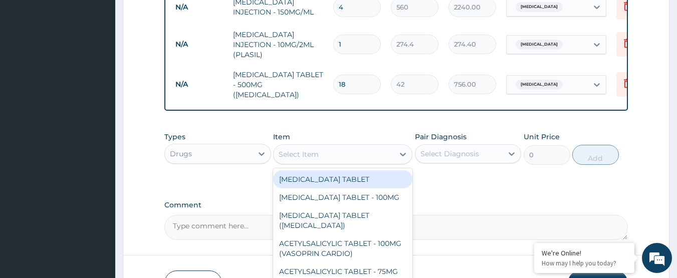
click at [382, 149] on div "Select Item" at bounding box center [334, 154] width 120 height 16
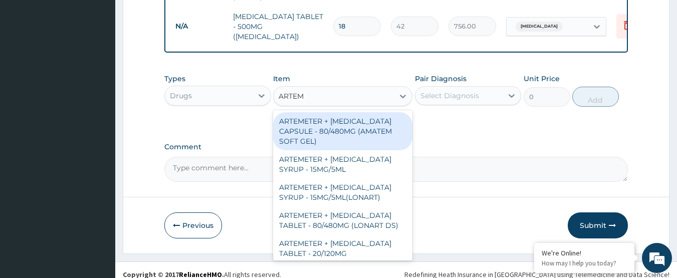
scroll to position [644, 0]
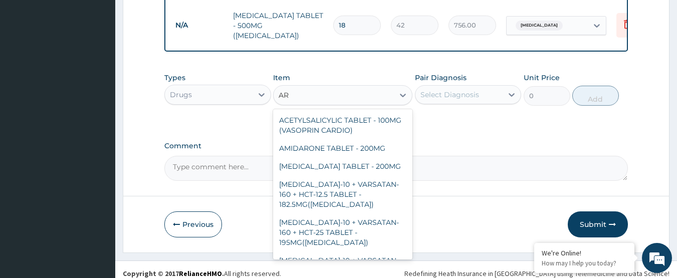
type input "A"
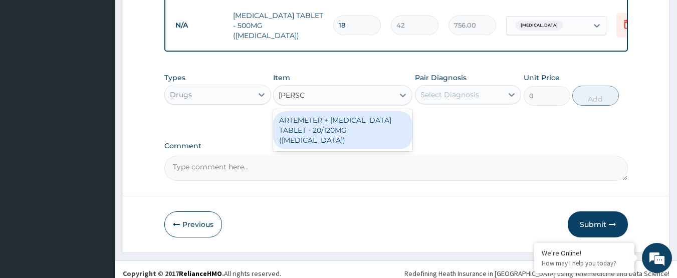
type input "COART"
click at [367, 111] on div "ARTEMETER + LUMEFANTRINE TABLET - 20/120MG (COARTEM)" at bounding box center [342, 130] width 139 height 38
type input "210"
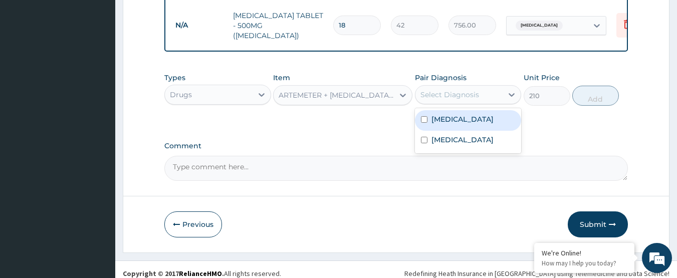
click at [451, 91] on div "Select Diagnosis" at bounding box center [449, 95] width 59 height 10
click at [446, 114] on label "Malaria" at bounding box center [462, 119] width 62 height 10
checkbox input "true"
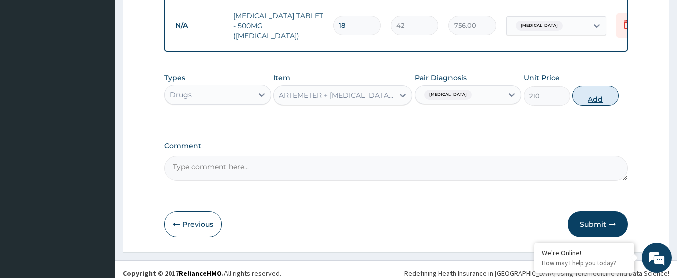
click at [603, 88] on button "Add" at bounding box center [595, 96] width 47 height 20
type input "0"
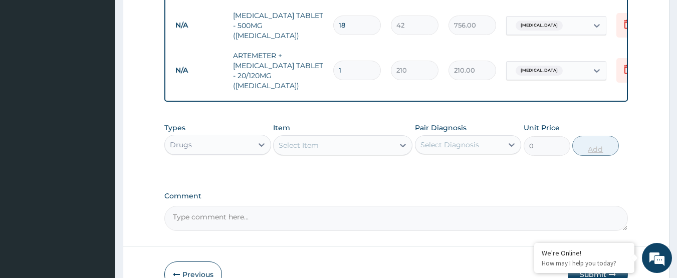
type input "0.00"
type input "2"
type input "420.00"
type input "24"
type input "5040.00"
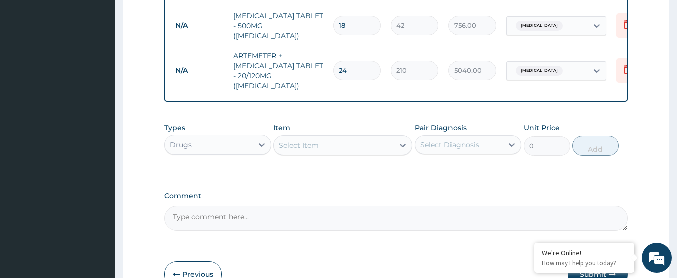
type input "24"
click at [437, 145] on div "Types Drugs Item Select Item Pair Diagnosis Select Diagnosis Unit Price 0 Add" at bounding box center [396, 147] width 464 height 58
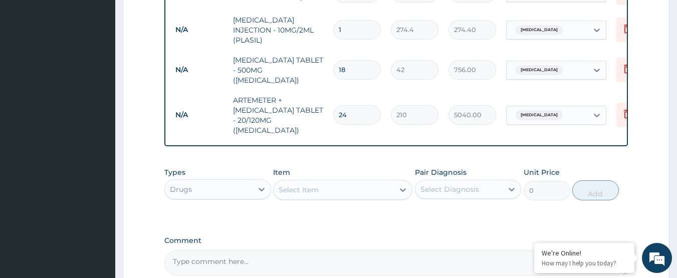
scroll to position [684, 0]
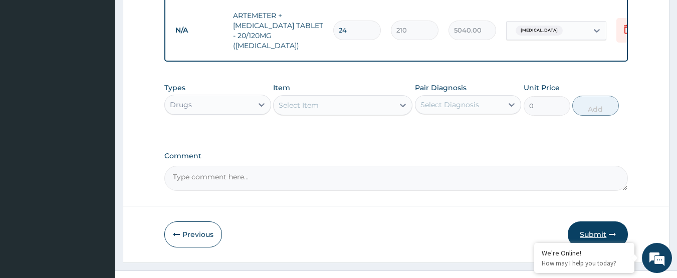
click at [612, 221] on button "Submit" at bounding box center [598, 234] width 60 height 26
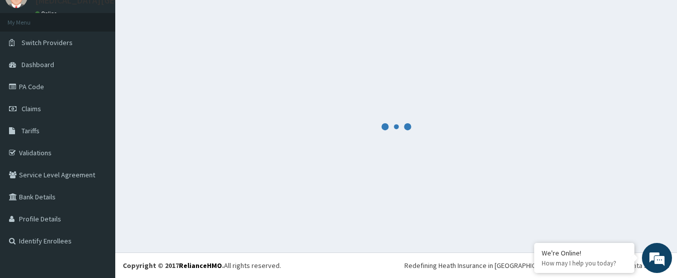
scroll to position [45, 0]
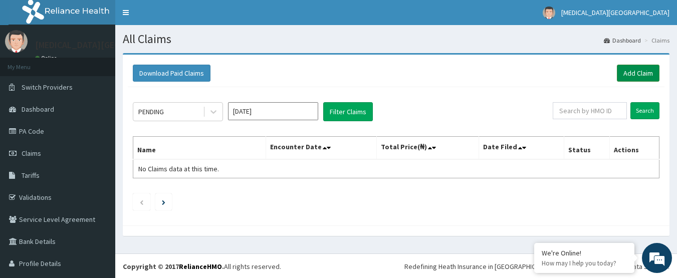
click at [619, 68] on link "Add Claim" at bounding box center [638, 73] width 43 height 17
click at [638, 73] on link "Add Claim" at bounding box center [638, 73] width 43 height 17
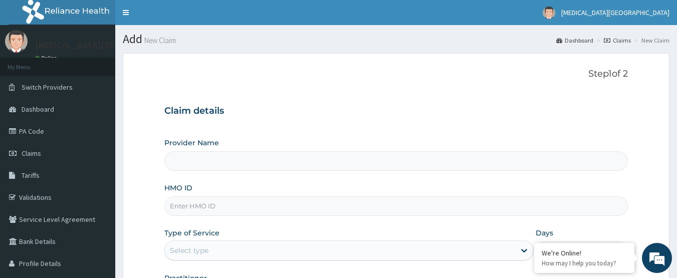
type input "[MEDICAL_DATA][GEOGRAPHIC_DATA]"
click at [450, 208] on input "HMO ID" at bounding box center [396, 206] width 464 height 20
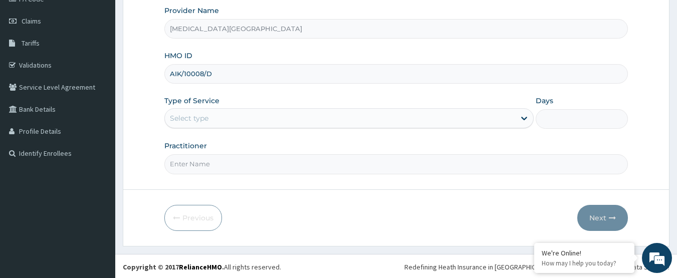
scroll to position [134, 0]
type input "AIK/10008/D"
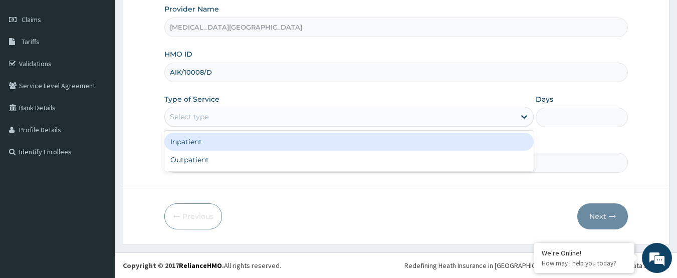
click at [271, 118] on div "Select type" at bounding box center [340, 117] width 350 height 16
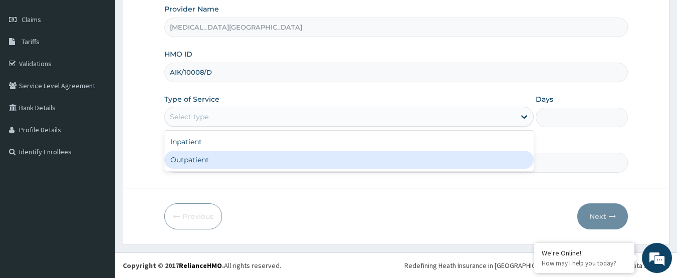
drag, startPoint x: 254, startPoint y: 157, endPoint x: 256, endPoint y: 163, distance: 6.3
click at [256, 163] on div "Outpatient" at bounding box center [348, 160] width 369 height 18
type input "1"
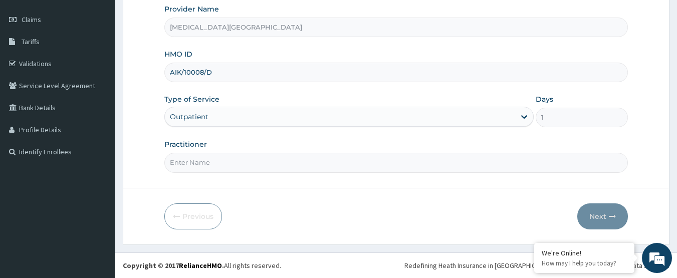
click at [256, 163] on input "Practitioner" at bounding box center [396, 163] width 464 height 20
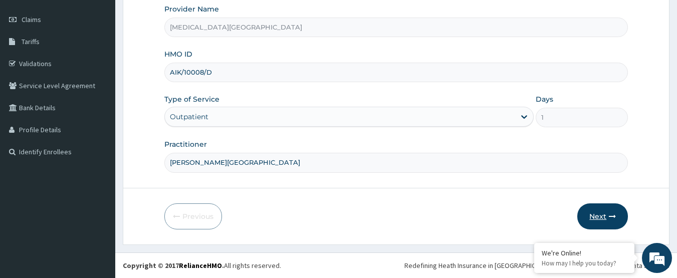
type input "[PERSON_NAME][GEOGRAPHIC_DATA]"
click at [609, 212] on button "Next" at bounding box center [602, 216] width 51 height 26
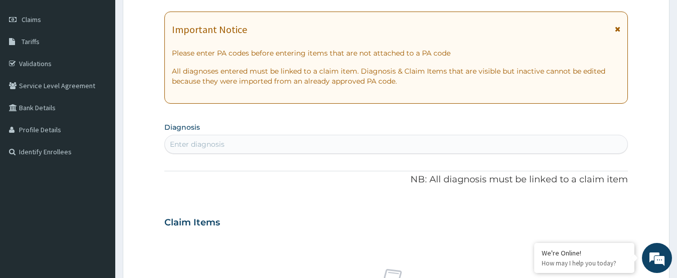
click at [511, 143] on div "Enter diagnosis" at bounding box center [396, 144] width 463 height 16
type input "[MEDICAL_DATA]"
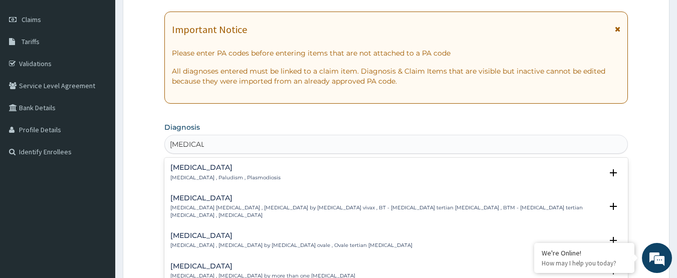
click at [246, 177] on p "[MEDICAL_DATA] , Paludism , Plasmodiosis" at bounding box center [225, 177] width 110 height 7
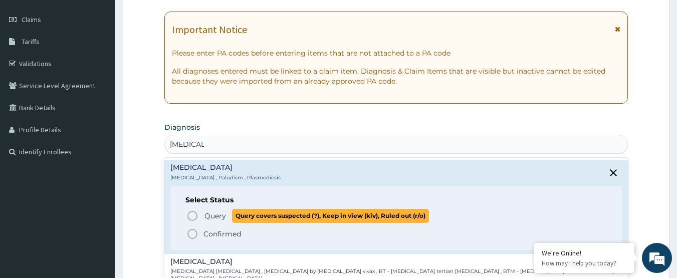
click at [213, 215] on span "Query" at bounding box center [215, 216] width 22 height 10
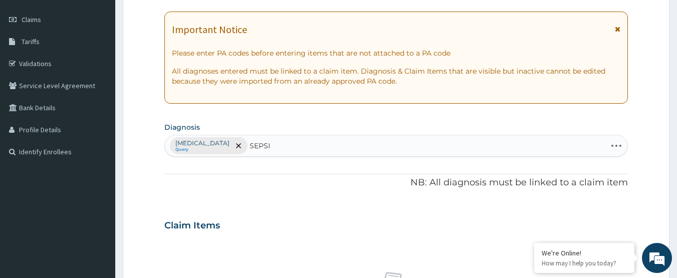
type input "SEPSIS"
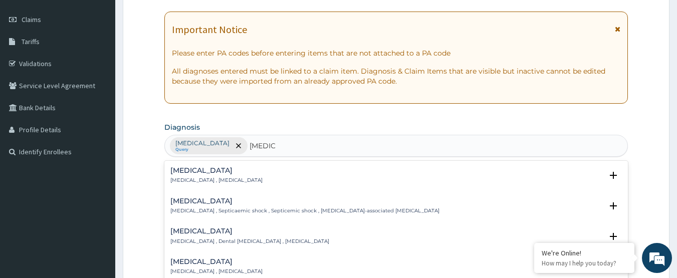
click at [203, 179] on p "Systemic infection , Sepsis" at bounding box center [216, 180] width 92 height 7
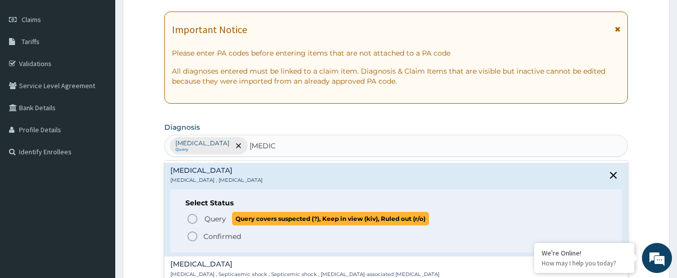
click at [187, 218] on icon "status option query" at bounding box center [192, 219] width 12 height 12
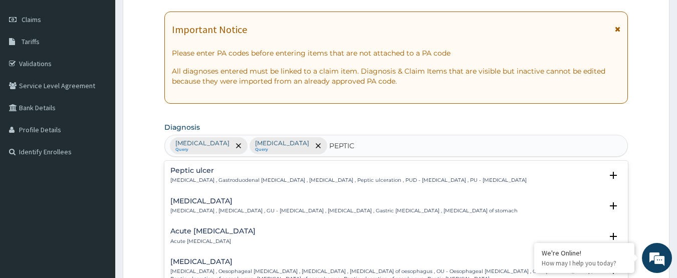
type input "PEPTIC"
click at [199, 177] on p "Peptic ulcer , Gastroduodenal ulcer , Peptic ulcer disease , Peptic ulceration …" at bounding box center [348, 180] width 356 height 7
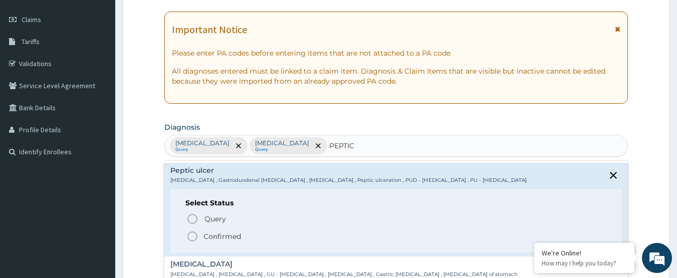
click at [195, 235] on icon "status option filled" at bounding box center [192, 236] width 12 height 12
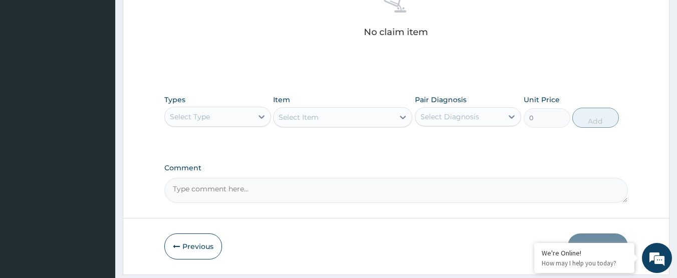
scroll to position [444, 0]
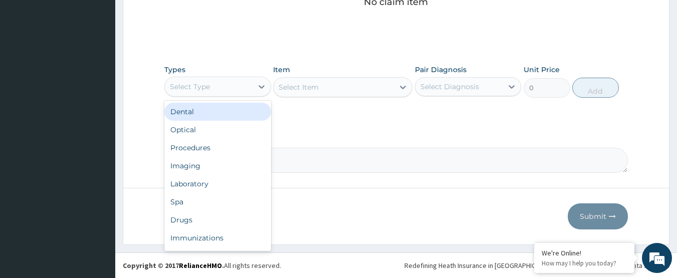
click at [228, 77] on div "Select Type" at bounding box center [217, 87] width 107 height 20
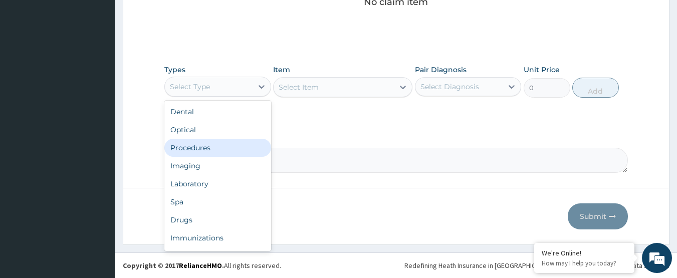
click at [202, 148] on div "Procedures" at bounding box center [217, 148] width 107 height 18
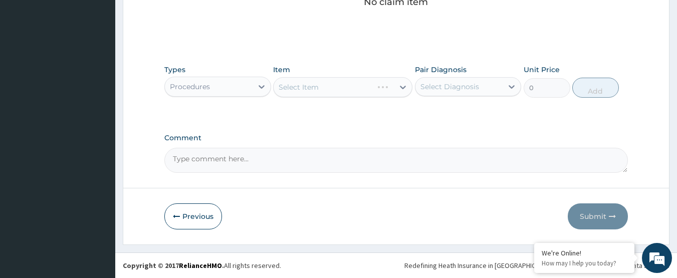
click at [322, 79] on div "Select Item" at bounding box center [342, 87] width 139 height 20
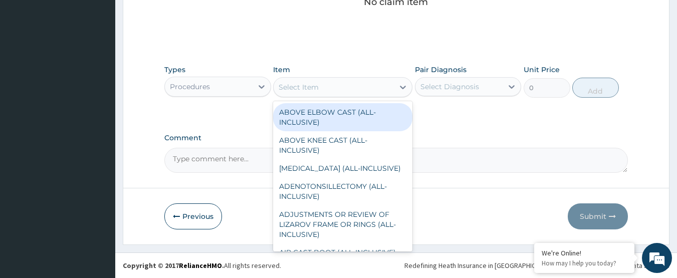
click at [322, 81] on div "Select Item" at bounding box center [334, 87] width 120 height 16
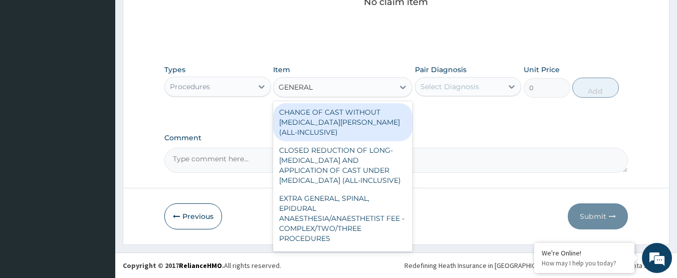
type input "GENERAL P"
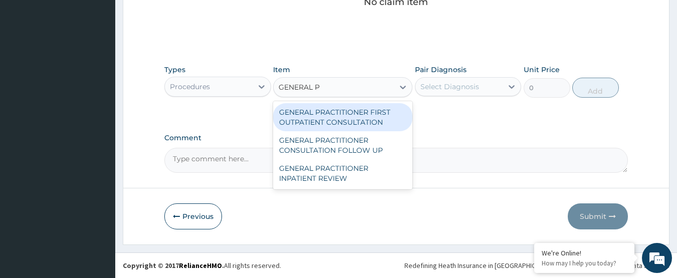
click at [332, 119] on div "GENERAL PRACTITIONER FIRST OUTPATIENT CONSULTATION" at bounding box center [342, 117] width 139 height 28
type input "3750"
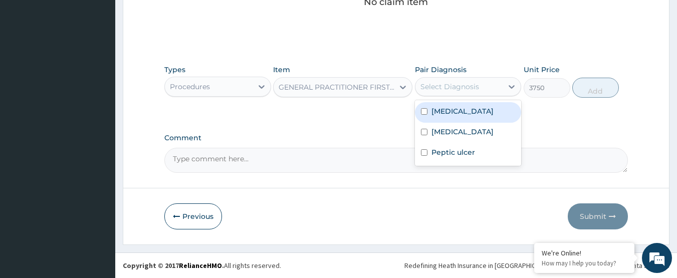
click at [458, 84] on div "Select Diagnosis" at bounding box center [449, 87] width 59 height 10
click at [457, 121] on div "Malaria" at bounding box center [468, 112] width 107 height 21
checkbox input "true"
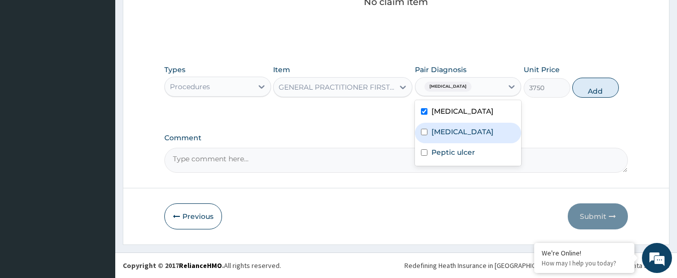
click at [447, 136] on label "Sepsis" at bounding box center [462, 132] width 62 height 10
checkbox input "true"
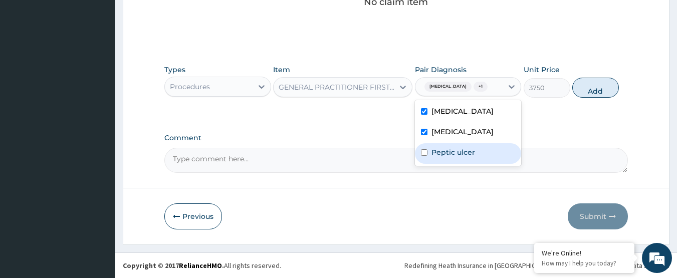
click at [447, 149] on label "Peptic ulcer" at bounding box center [453, 152] width 44 height 10
checkbox input "true"
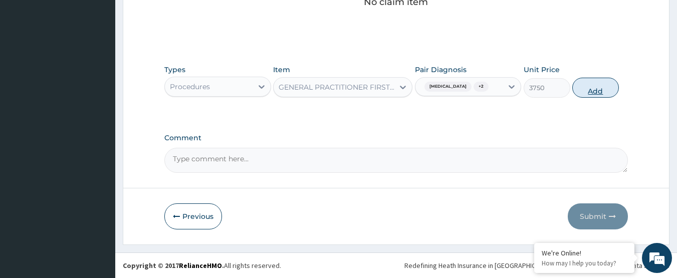
click at [607, 86] on button "Add" at bounding box center [595, 88] width 47 height 20
type input "0"
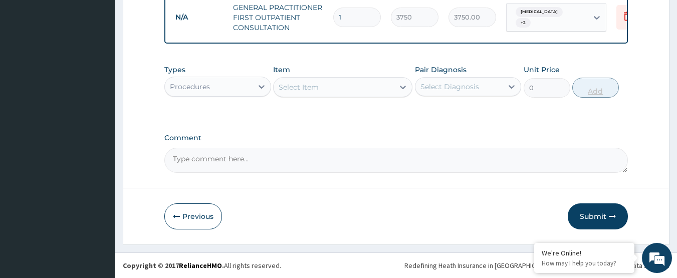
scroll to position [410, 0]
click at [278, 157] on textarea "Comment" at bounding box center [396, 160] width 464 height 25
click at [251, 77] on div "Procedures" at bounding box center [217, 87] width 107 height 20
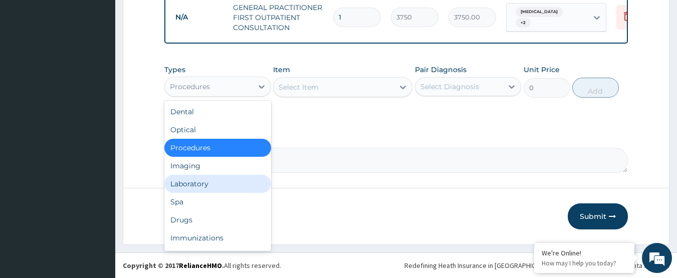
click at [212, 184] on div "Laboratory" at bounding box center [217, 184] width 107 height 18
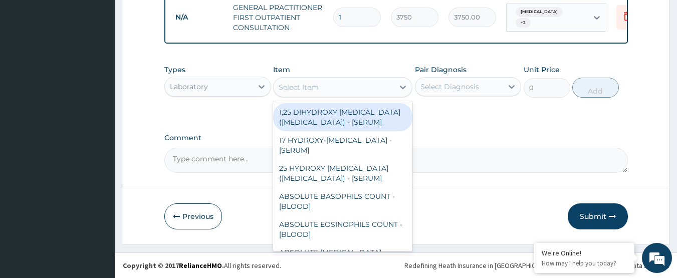
click at [332, 94] on div "Select Item" at bounding box center [334, 87] width 120 height 16
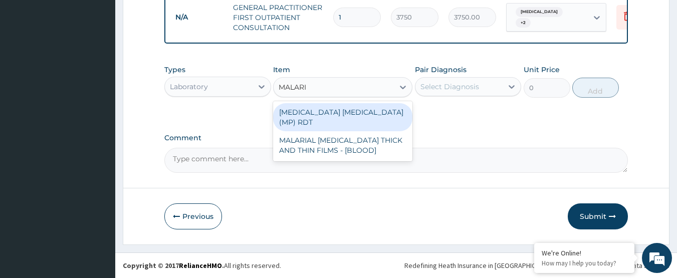
type input "MALARIA"
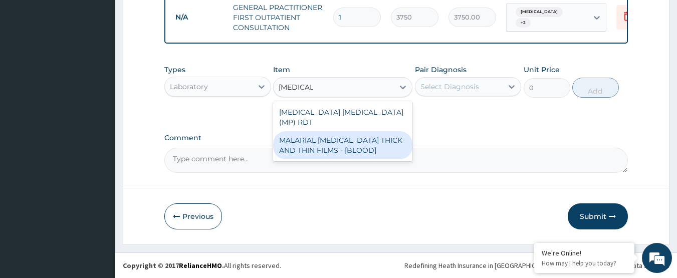
click at [347, 141] on div "MALARIAL PARASITE THICK AND THIN FILMS - [BLOOD]" at bounding box center [342, 145] width 139 height 28
type input "2187.5"
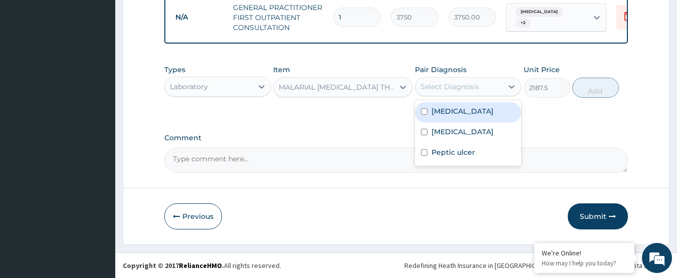
click at [468, 85] on div "Select Diagnosis" at bounding box center [449, 87] width 59 height 10
click at [457, 109] on div "Malaria" at bounding box center [468, 112] width 107 height 21
checkbox input "true"
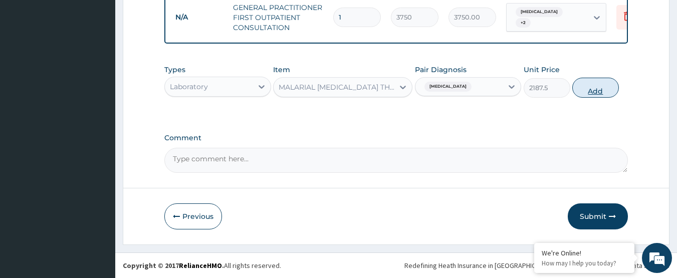
click at [597, 81] on button "Add" at bounding box center [595, 88] width 47 height 20
type input "0"
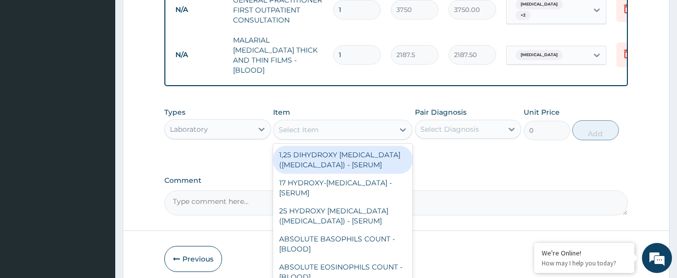
click at [316, 125] on div "Select Item" at bounding box center [299, 130] width 40 height 10
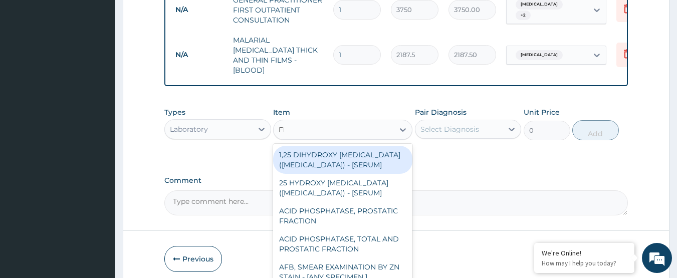
type input "FBC"
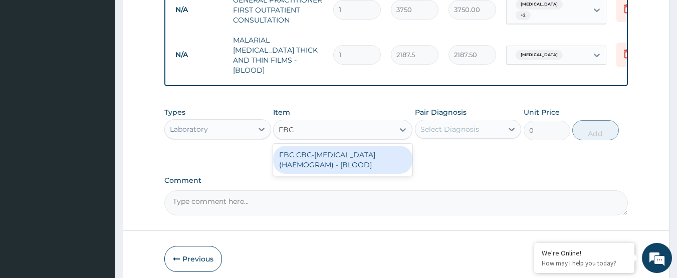
click at [322, 153] on div "FBC CBC-COMPLETE BLOOD COUNT (HAEMOGRAM) - [BLOOD]" at bounding box center [342, 160] width 139 height 28
type input "5000"
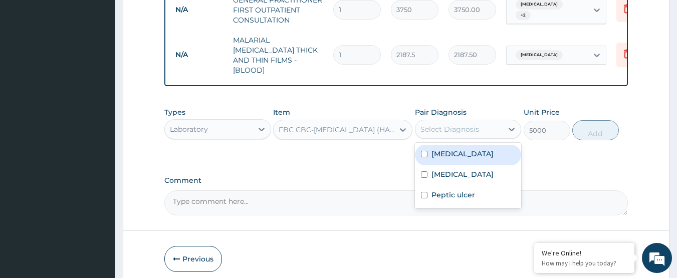
click at [470, 126] on div "Select Diagnosis" at bounding box center [449, 129] width 59 height 10
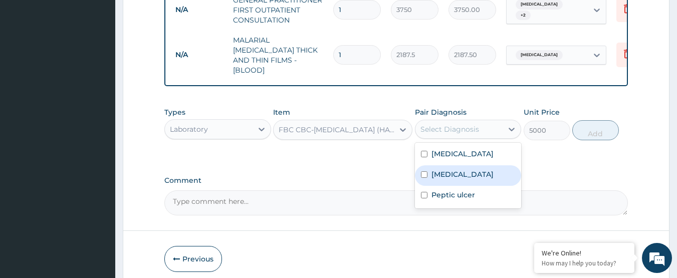
click at [458, 171] on div "Sepsis" at bounding box center [468, 175] width 107 height 21
checkbox input "true"
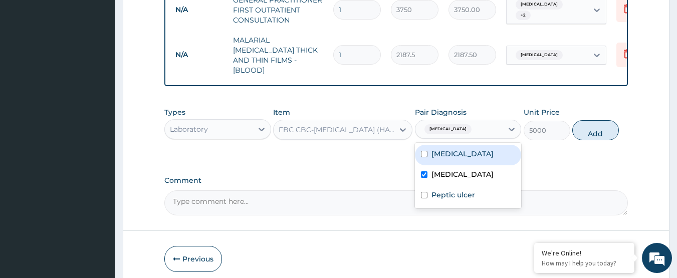
click at [593, 120] on button "Add" at bounding box center [595, 130] width 47 height 20
type input "0"
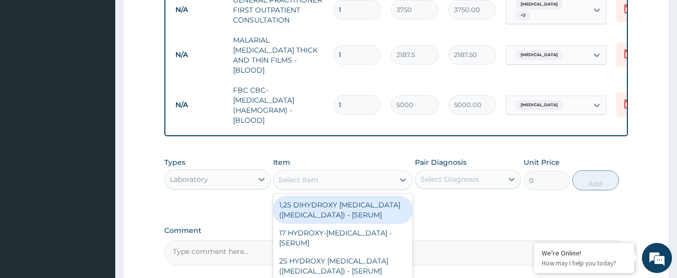
click at [341, 172] on div "Select Item" at bounding box center [334, 180] width 120 height 16
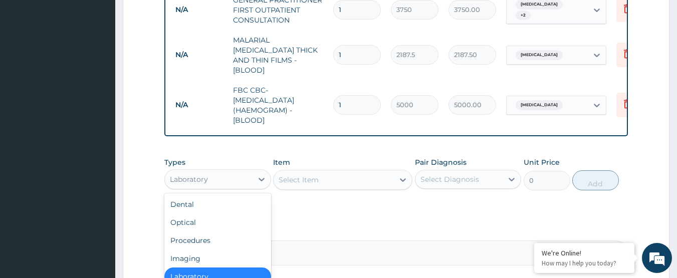
click at [247, 174] on div "Laboratory" at bounding box center [209, 179] width 88 height 16
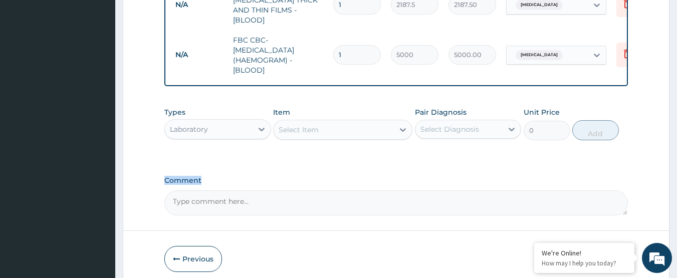
scroll to position [500, 0]
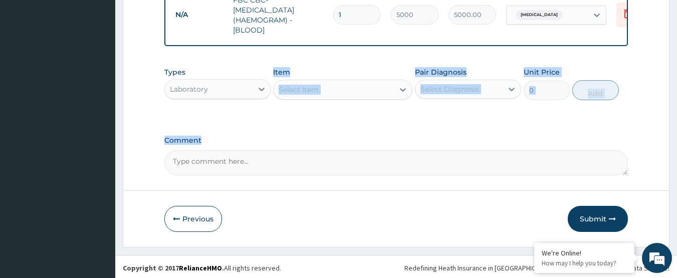
drag, startPoint x: 341, startPoint y: 223, endPoint x: 247, endPoint y: 89, distance: 164.0
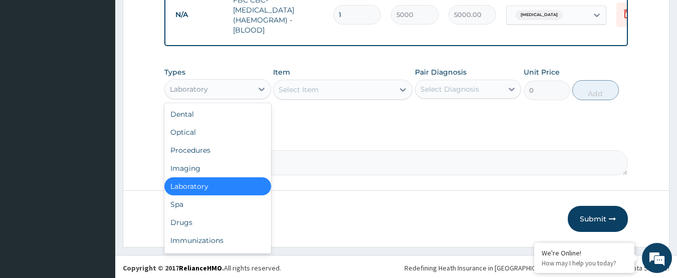
click at [247, 89] on div "Laboratory" at bounding box center [209, 89] width 88 height 16
click at [189, 219] on div "Drugs" at bounding box center [217, 222] width 107 height 18
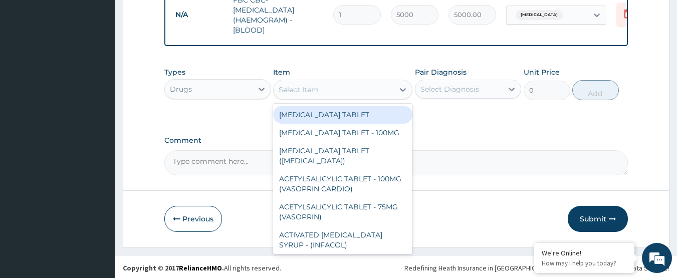
click at [315, 85] on div "Select Item" at bounding box center [299, 90] width 40 height 10
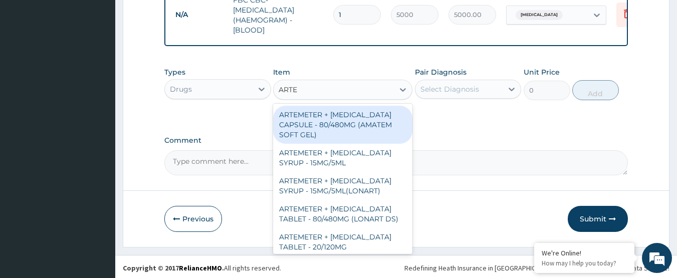
type input "ARTEM"
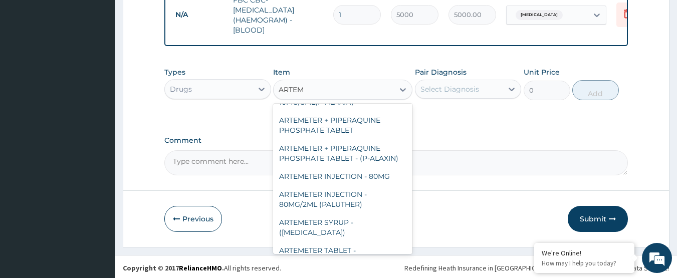
scroll to position [251, 0]
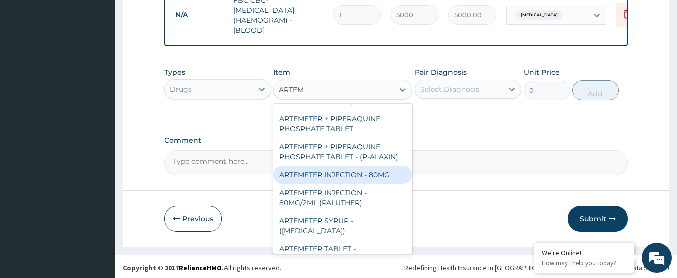
click at [343, 166] on div "ARTEMETER INJECTION - 80MG" at bounding box center [342, 175] width 139 height 18
type input "476"
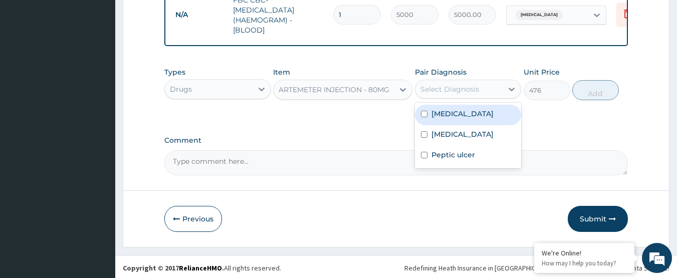
click at [454, 86] on div "Select Diagnosis" at bounding box center [449, 89] width 59 height 10
click at [452, 105] on div "Malaria" at bounding box center [468, 115] width 107 height 21
checkbox input "true"
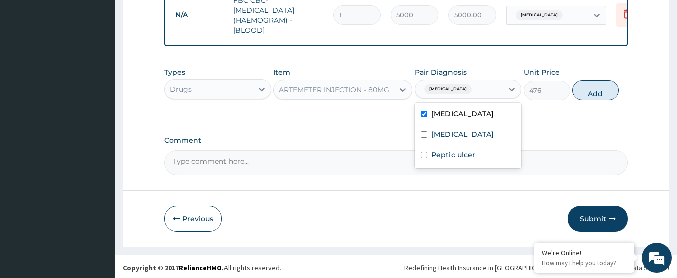
click at [609, 84] on button "Add" at bounding box center [595, 90] width 47 height 20
type input "0"
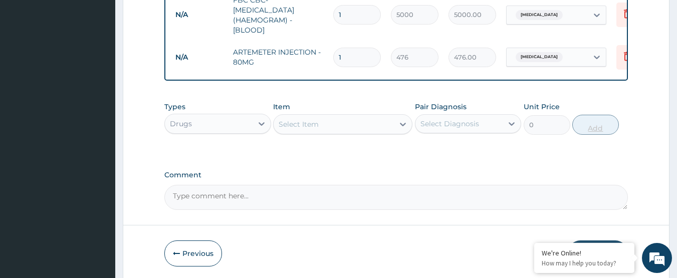
type input "0.00"
type input "2"
type input "952.00"
type input "2"
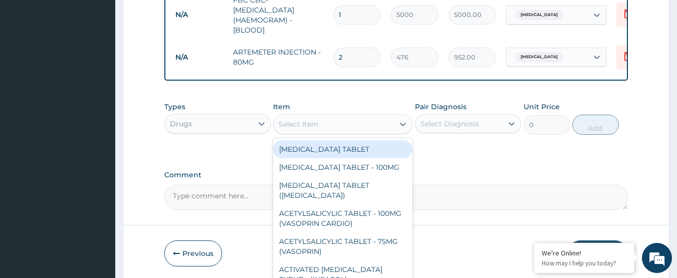
click at [366, 121] on div "Select Item" at bounding box center [334, 124] width 120 height 16
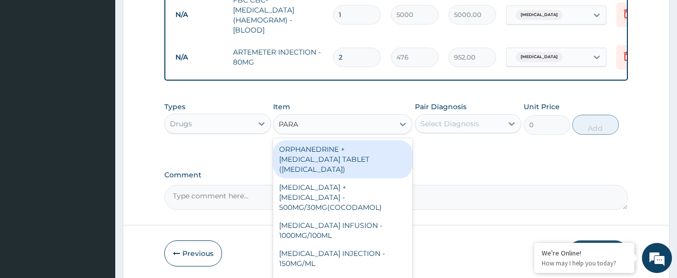
type input "PARAC"
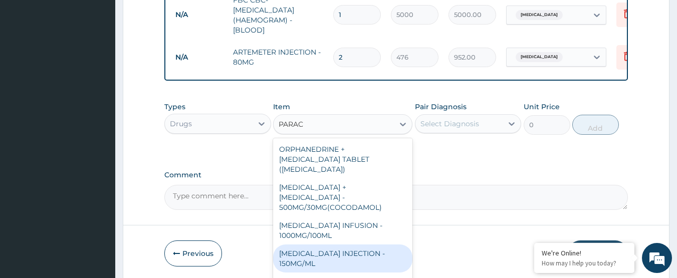
click at [356, 245] on div "PARACETAMOL INJECTION - 150MG/ML" at bounding box center [342, 259] width 139 height 28
type input "560"
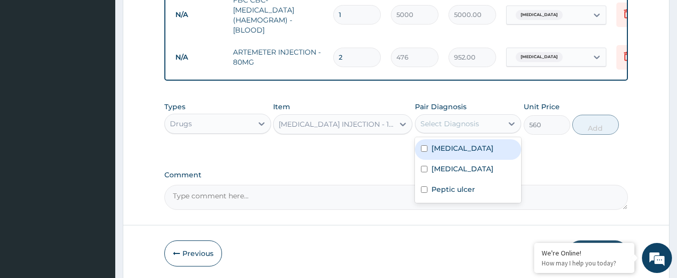
click at [424, 123] on div "Select Diagnosis" at bounding box center [449, 124] width 59 height 10
click at [434, 149] on label "Malaria" at bounding box center [462, 148] width 62 height 10
checkbox input "true"
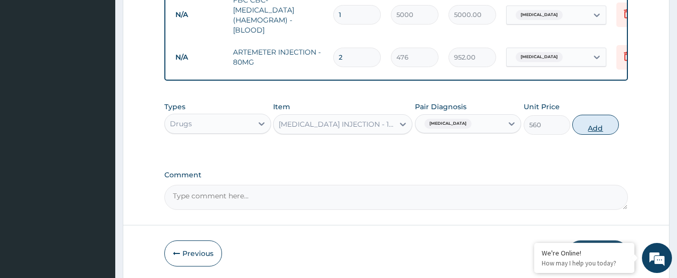
click at [597, 122] on button "Add" at bounding box center [595, 125] width 47 height 20
type input "0"
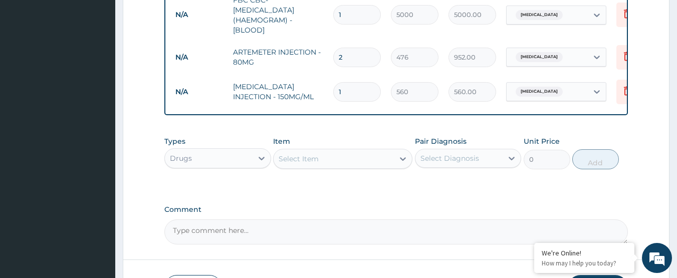
type input "0.00"
type input "4"
type input "2240.00"
type input "4"
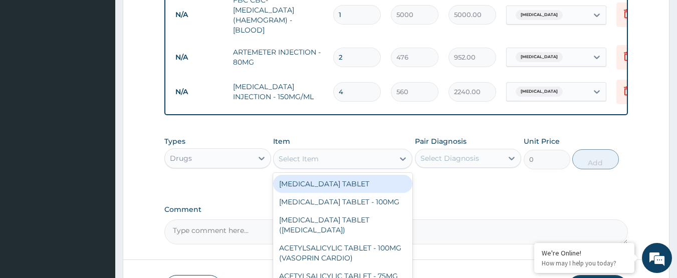
click at [357, 160] on div "Select Item" at bounding box center [334, 159] width 120 height 16
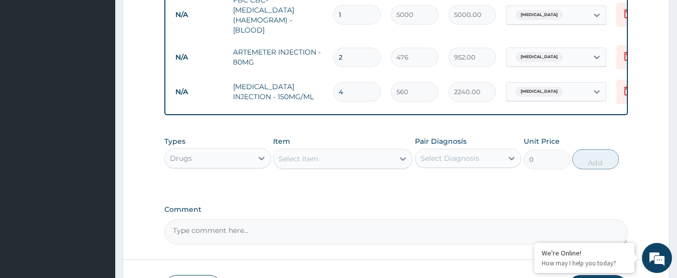
click at [354, 82] on input "4" at bounding box center [357, 92] width 48 height 20
type input "0.00"
type input "1"
type input "560.00"
type input "10"
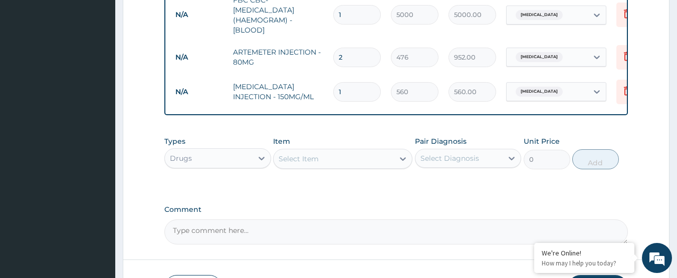
type input "5600.00"
type input "10"
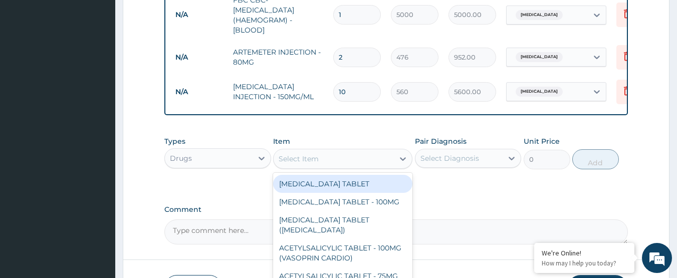
click at [317, 164] on div "Select Item" at bounding box center [334, 159] width 120 height 16
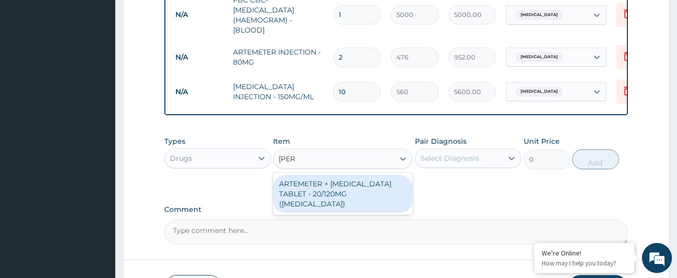
type input "COART"
click at [336, 197] on div "ARTEMETER + LUMEFANTRINE TABLET - 20/120MG (COARTEM)" at bounding box center [342, 194] width 139 height 38
type input "210"
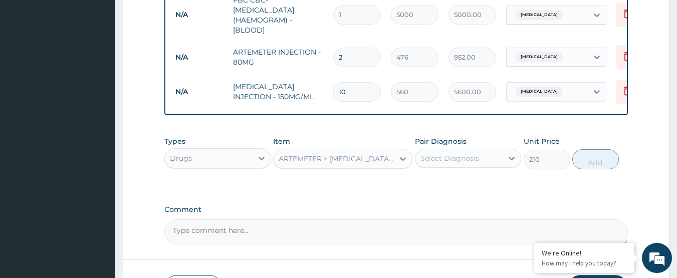
click at [487, 150] on div "Select Diagnosis" at bounding box center [459, 158] width 88 height 16
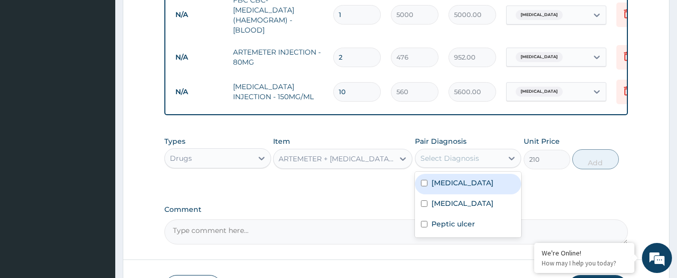
click at [461, 174] on div "Malaria" at bounding box center [468, 184] width 107 height 21
checkbox input "true"
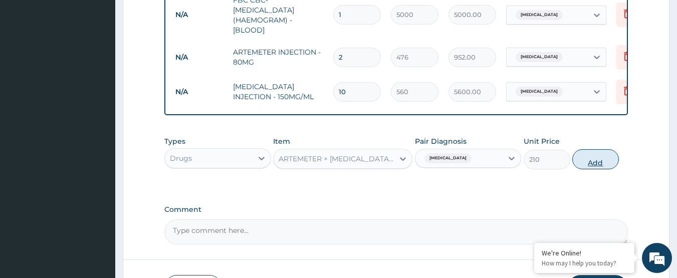
click at [597, 158] on button "Add" at bounding box center [595, 159] width 47 height 20
type input "0"
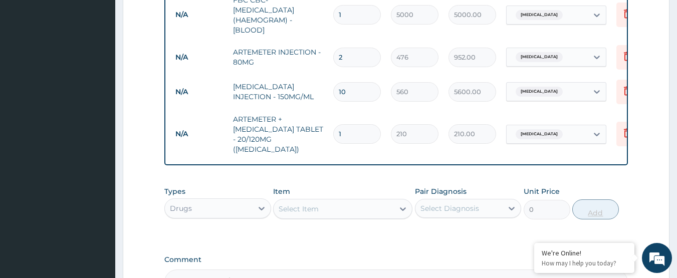
type input "0.00"
type input "2"
type input "420.00"
type input "24"
type input "5040.00"
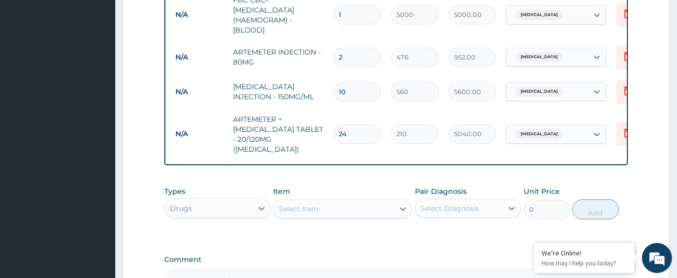
type input "24"
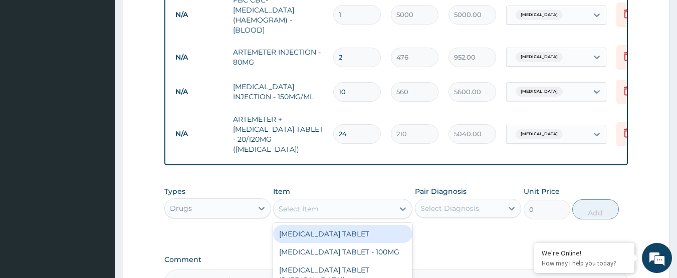
click at [362, 201] on div "Select Item" at bounding box center [334, 209] width 120 height 16
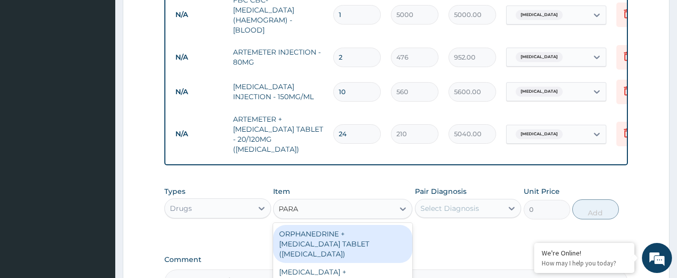
type input "PARAC"
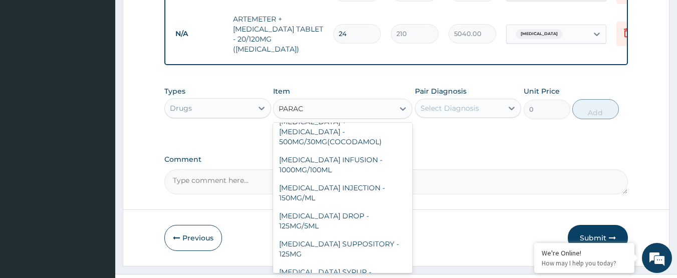
scroll to position [106, 0]
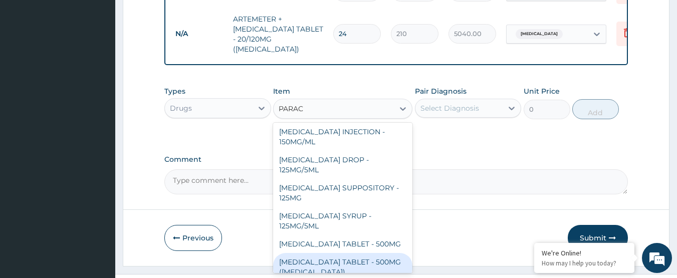
click at [368, 253] on div "PARACETAMOL TABLET - 500MG (PANADOL)" at bounding box center [342, 267] width 139 height 28
type input "42"
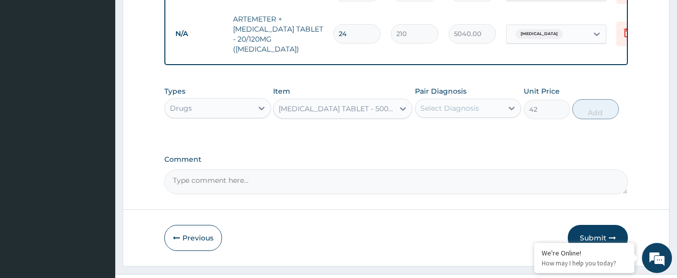
click at [457, 101] on div "Select Diagnosis" at bounding box center [459, 108] width 88 height 16
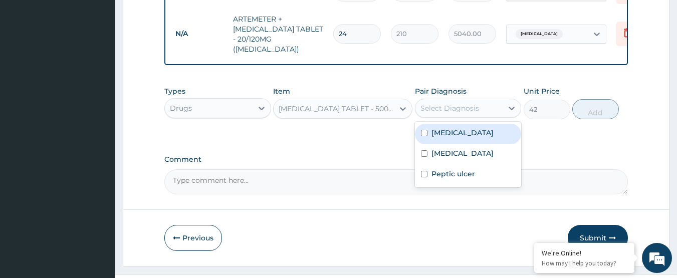
click at [465, 124] on div "Malaria" at bounding box center [468, 134] width 107 height 21
checkbox input "true"
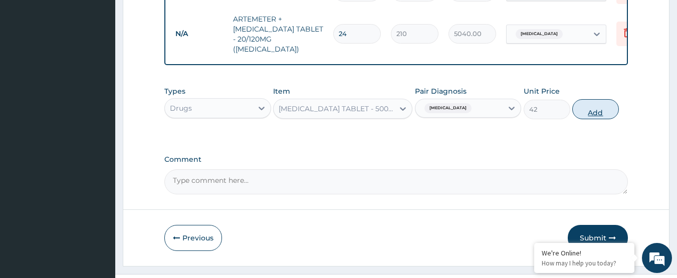
click at [598, 100] on button "Add" at bounding box center [595, 109] width 47 height 20
type input "0"
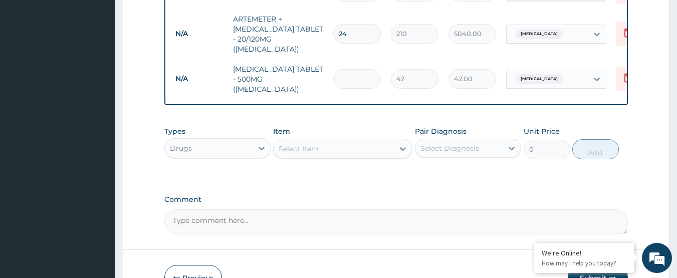
type input "0.00"
type input "1"
type input "42.00"
type input "18"
type input "756.00"
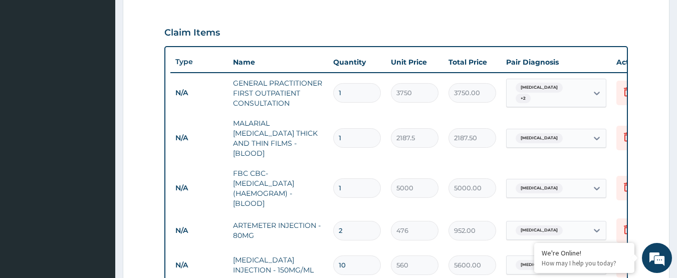
scroll to position [350, 0]
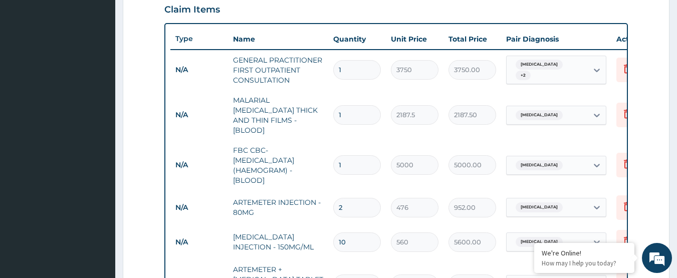
type input "18"
click at [351, 202] on input "2" at bounding box center [357, 208] width 48 height 20
type input "0.00"
type input "6"
type input "2856.00"
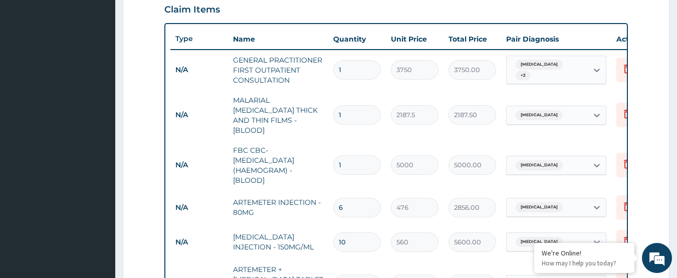
type input "0.00"
type input "2"
type input "952.00"
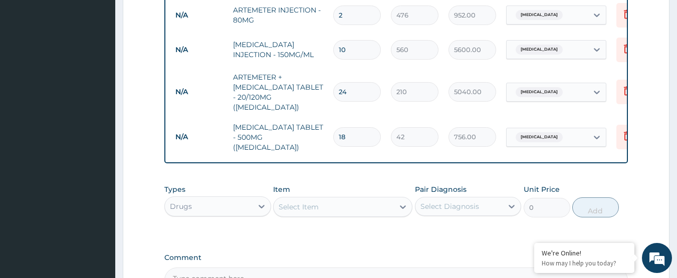
scroll to position [550, 0]
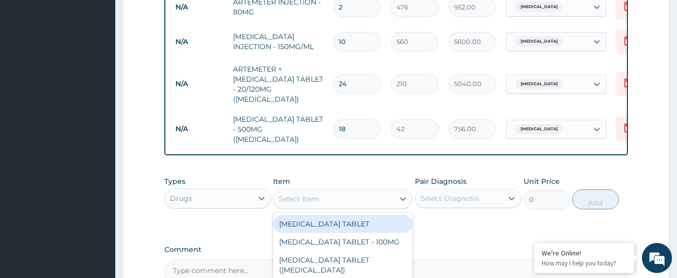
click at [372, 191] on div "Select Item" at bounding box center [334, 199] width 120 height 16
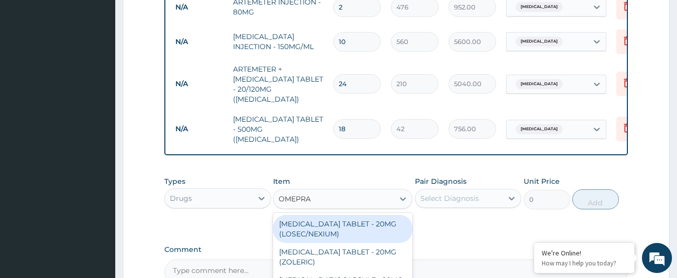
type input "OMEPRAZ"
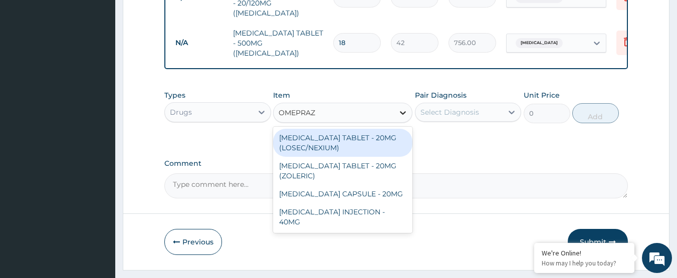
scroll to position [644, 0]
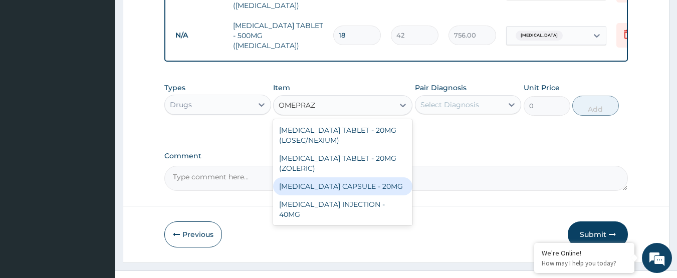
click at [384, 177] on div "OMEPRAZOLE CAPSULE - 20MG" at bounding box center [342, 186] width 139 height 18
type input "140"
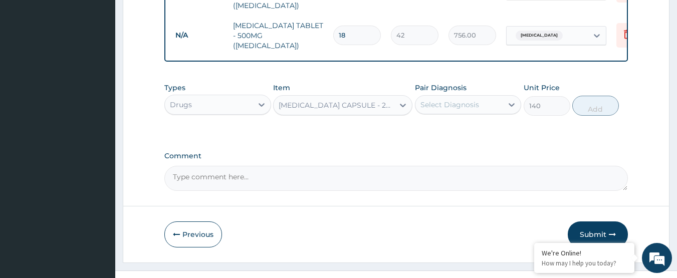
click at [453, 97] on div "Select Diagnosis" at bounding box center [459, 105] width 88 height 16
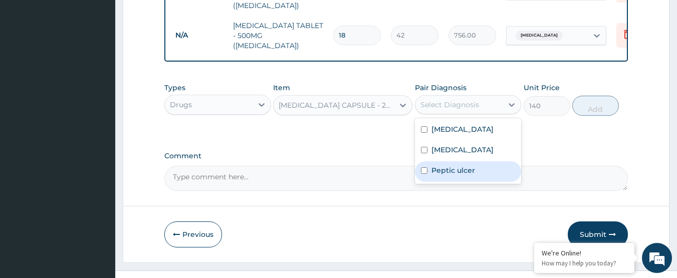
click at [453, 165] on label "Peptic ulcer" at bounding box center [453, 170] width 44 height 10
checkbox input "true"
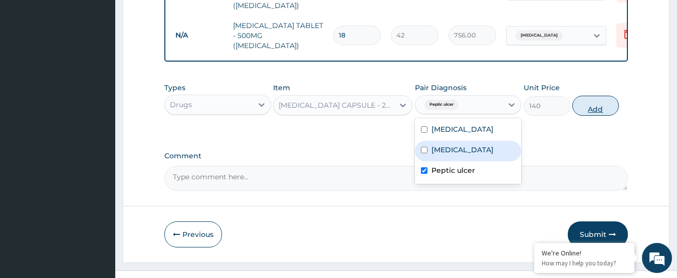
drag, startPoint x: 453, startPoint y: 154, endPoint x: 598, endPoint y: 88, distance: 159.4
click at [598, 88] on div "Types Drugs Item OMEPRAZOLE CAPSULE - 20MG Pair Diagnosis option Peptic ulcer, …" at bounding box center [396, 99] width 464 height 43
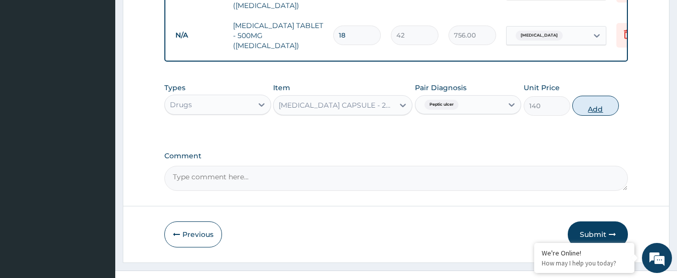
click at [598, 96] on button "Add" at bounding box center [595, 106] width 47 height 20
type input "0"
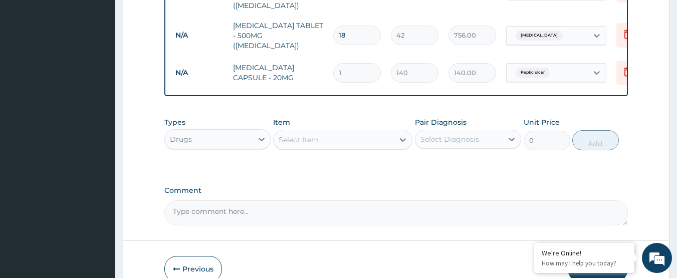
type input "0.00"
type input "7"
type input "980.00"
type input "7"
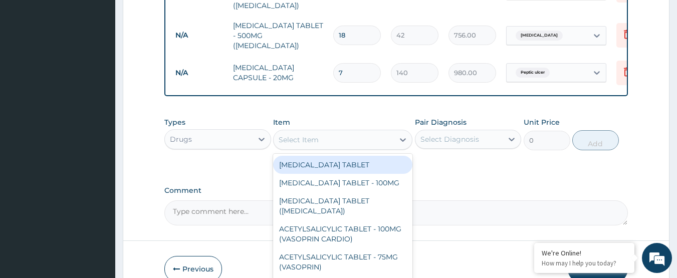
click at [354, 132] on div "Select Item" at bounding box center [334, 140] width 120 height 16
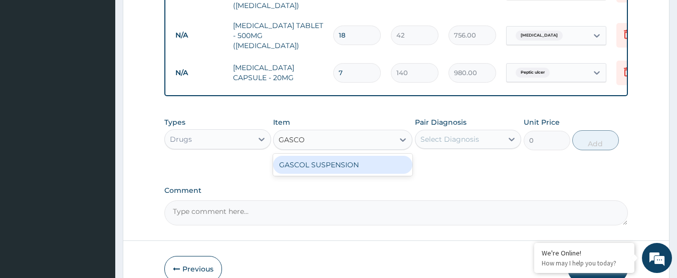
type input "GASCOL"
click at [353, 156] on div "GASCOL SUSPENSION" at bounding box center [342, 165] width 139 height 22
click at [352, 156] on div "GASCOL SUSPENSION" at bounding box center [342, 165] width 139 height 18
type input "980"
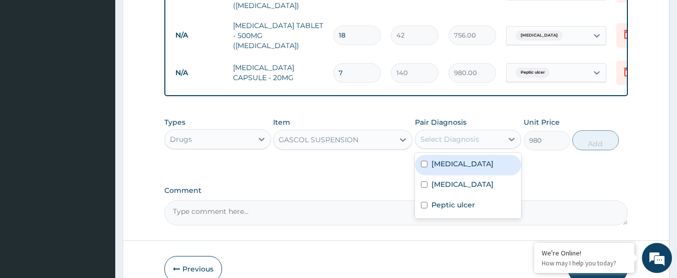
click at [466, 131] on div "Select Diagnosis" at bounding box center [459, 139] width 88 height 16
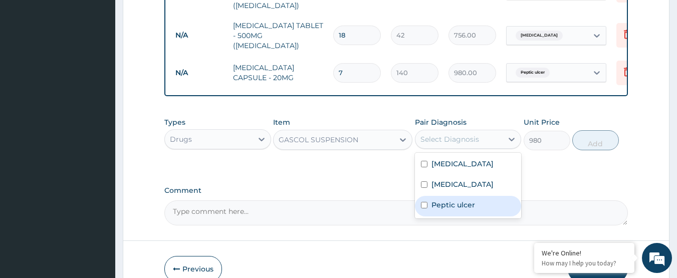
click at [454, 200] on label "Peptic ulcer" at bounding box center [453, 205] width 44 height 10
checkbox input "true"
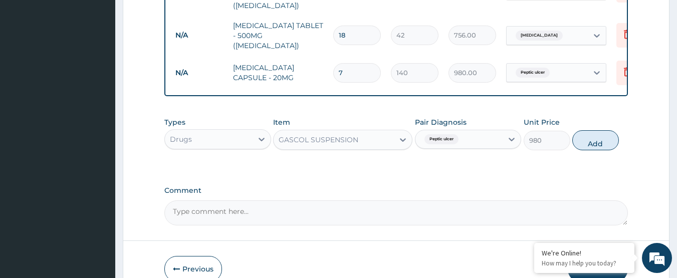
click at [585, 130] on button "Add" at bounding box center [595, 140] width 47 height 20
type input "0"
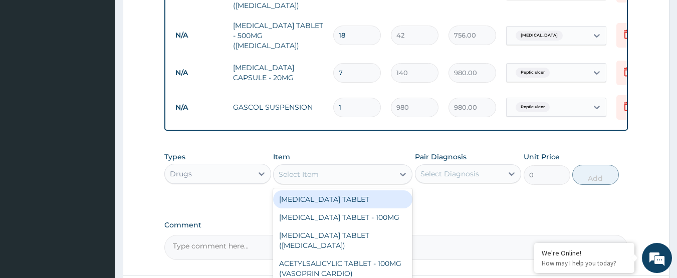
click at [286, 169] on div "Select Item" at bounding box center [299, 174] width 40 height 10
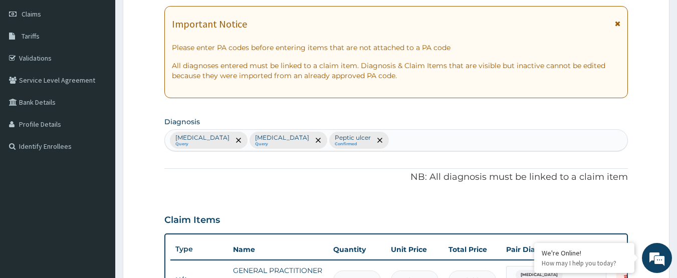
scroll to position [43, 0]
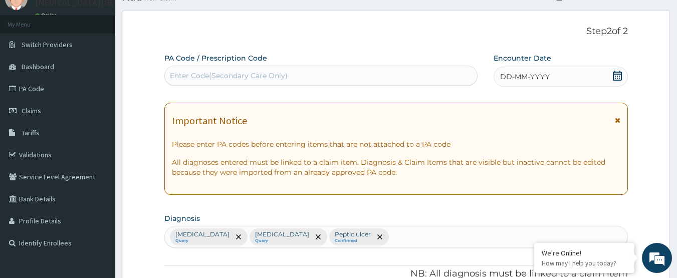
click at [376, 74] on div "Enter Code(Secondary Care Only)" at bounding box center [321, 76] width 313 height 16
paste input "PA/C40F69"
type input "PA/C40F69"
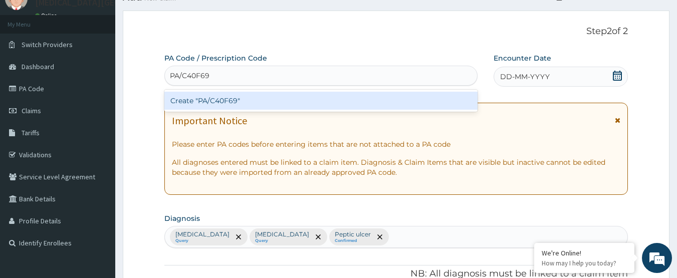
click at [345, 94] on div "Create "PA/C40F69"" at bounding box center [321, 101] width 314 height 18
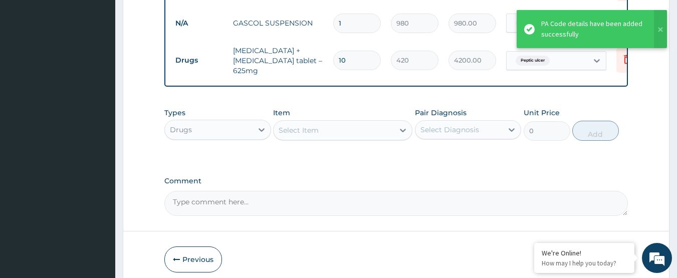
scroll to position [748, 0]
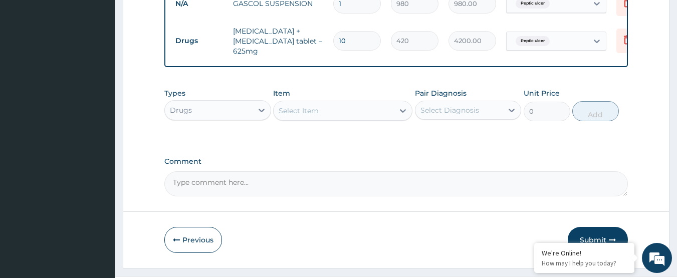
click at [604, 227] on button "Submit" at bounding box center [598, 240] width 60 height 26
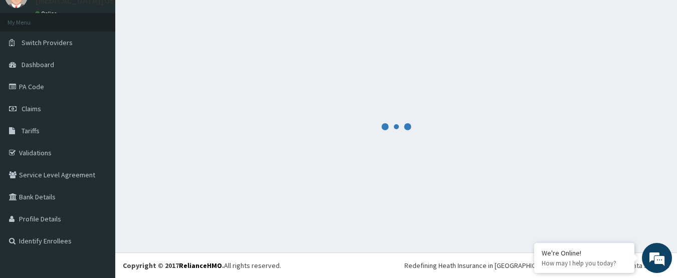
scroll to position [45, 0]
click at [583, 197] on div at bounding box center [396, 127] width 547 height 236
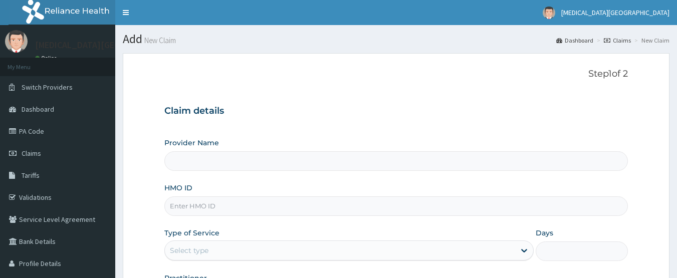
type input "[MEDICAL_DATA][GEOGRAPHIC_DATA]"
